Goal: Task Accomplishment & Management: Manage account settings

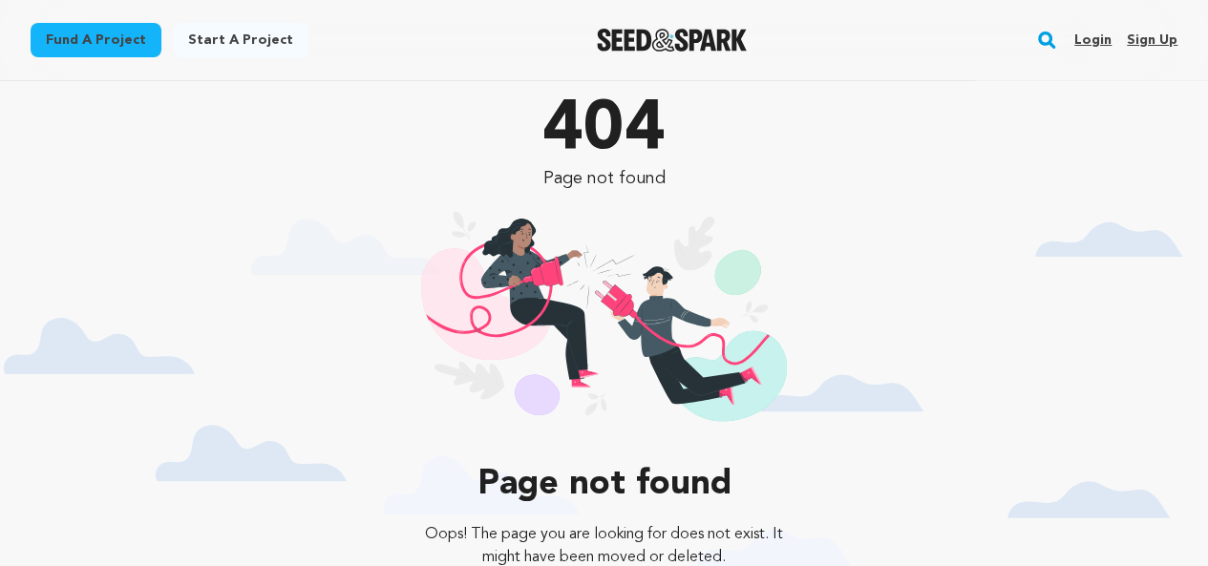
click at [1146, 45] on link "Sign up" at bounding box center [1152, 40] width 51 height 31
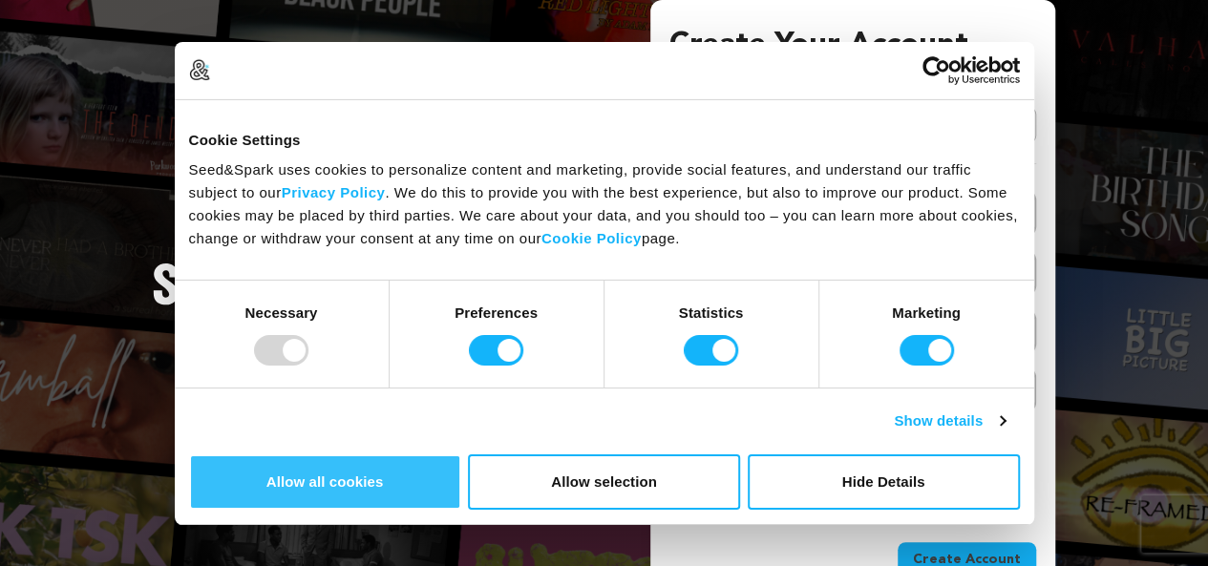
click at [461, 455] on button "Allow all cookies" at bounding box center [325, 482] width 272 height 55
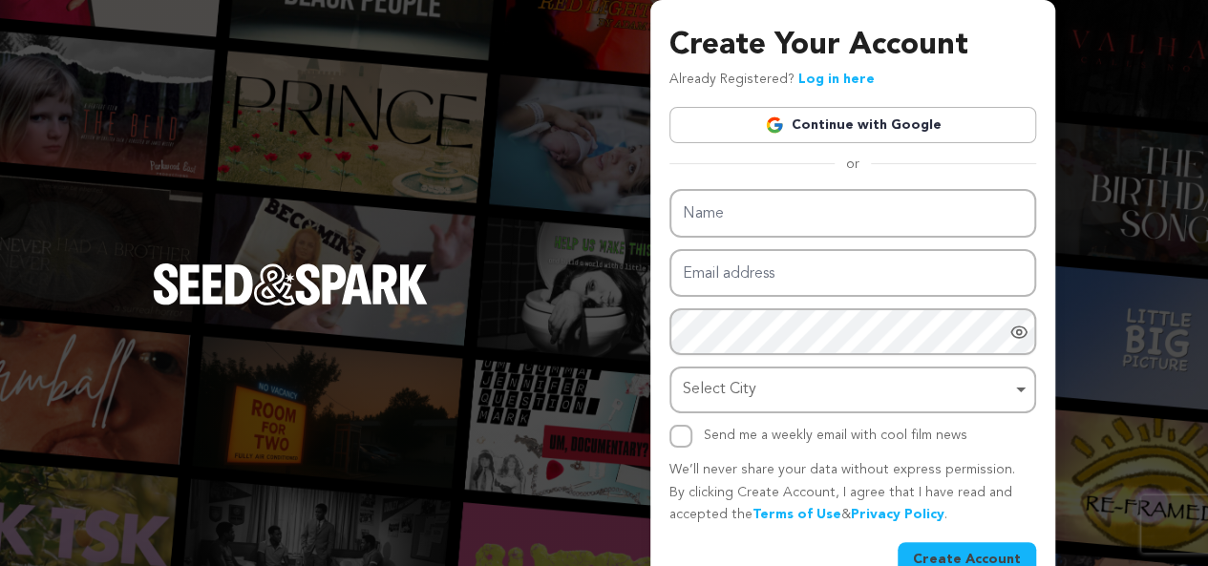
click at [884, 127] on link "Continue with Google" at bounding box center [852, 125] width 367 height 36
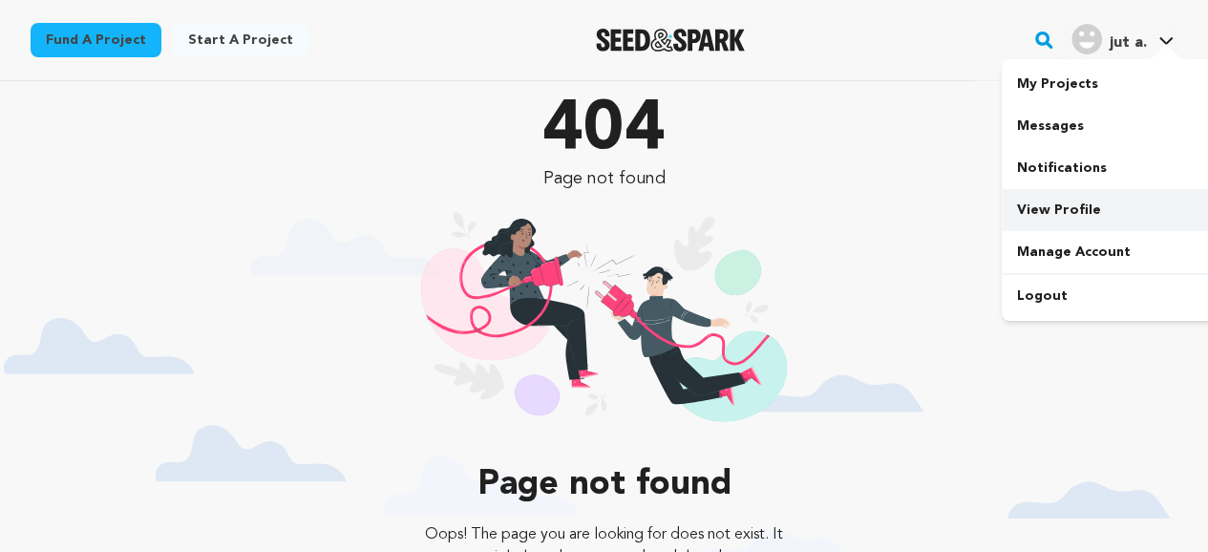
click at [1058, 207] on link "View Profile" at bounding box center [1109, 210] width 214 height 42
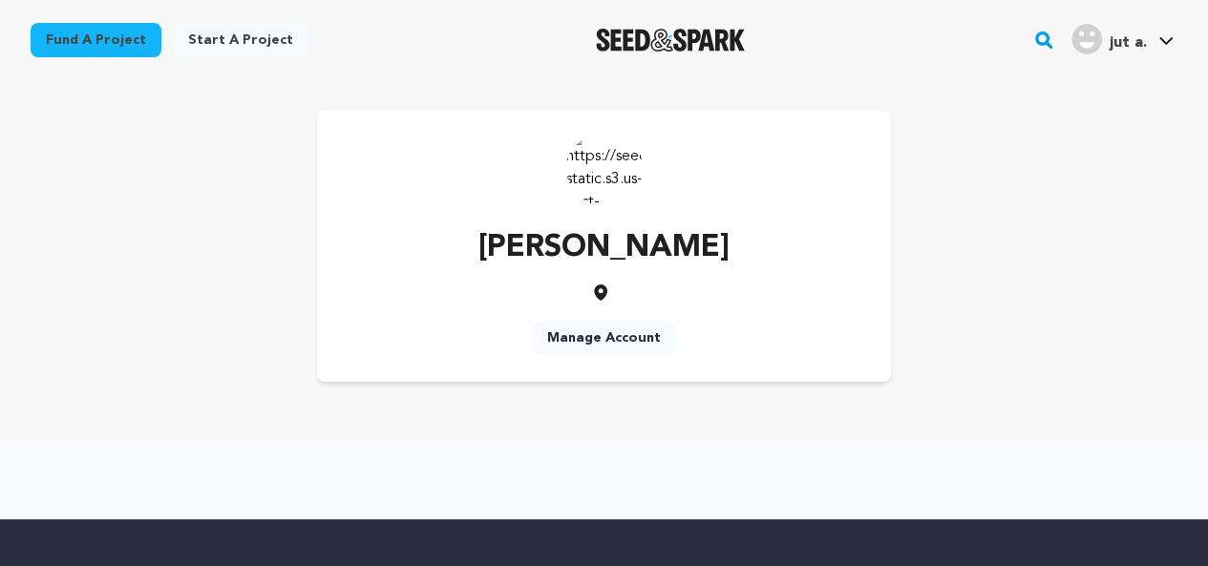
click at [601, 335] on link "Manage Account" at bounding box center [604, 338] width 144 height 34
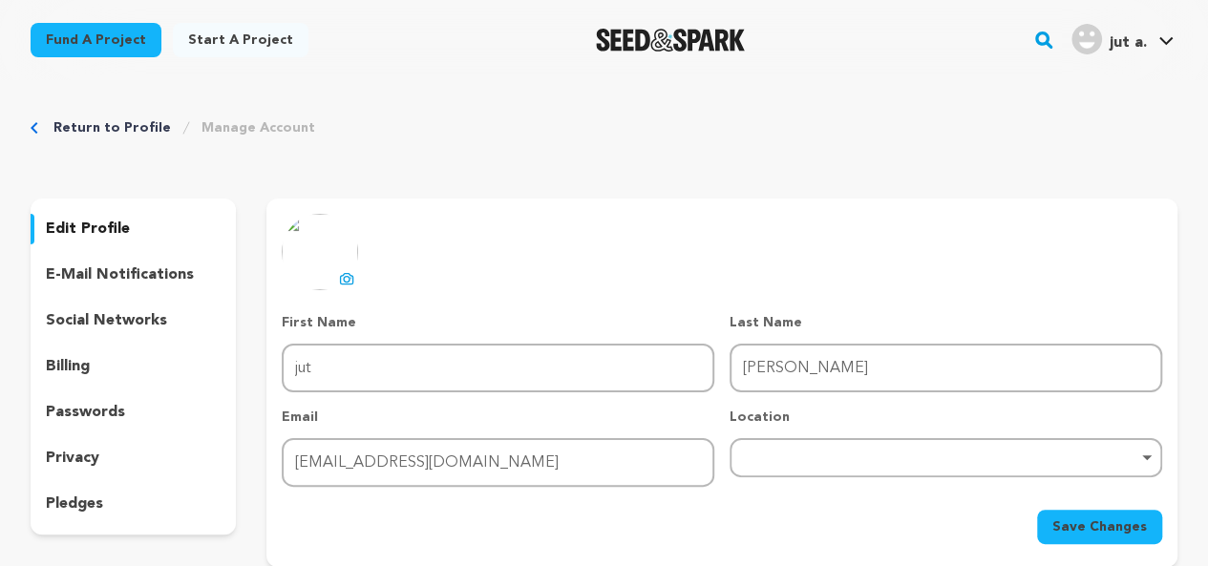
click at [340, 269] on button "uploading spinner upload profile image" at bounding box center [346, 278] width 23 height 23
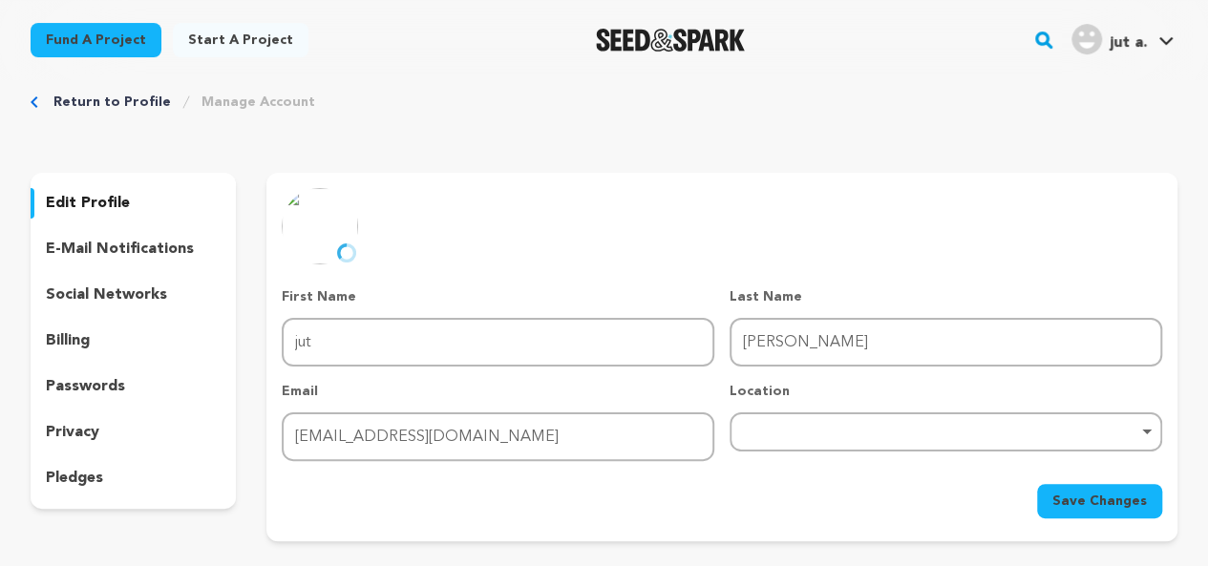
scroll to position [18, 0]
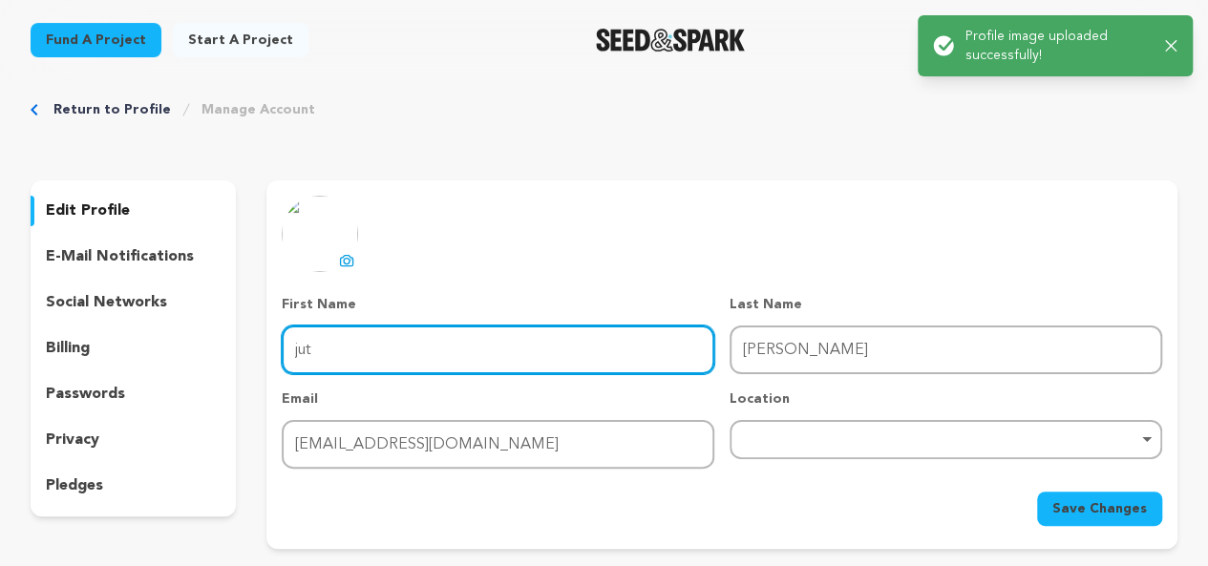
click at [432, 354] on input "jut" at bounding box center [498, 350] width 433 height 49
type input "j"
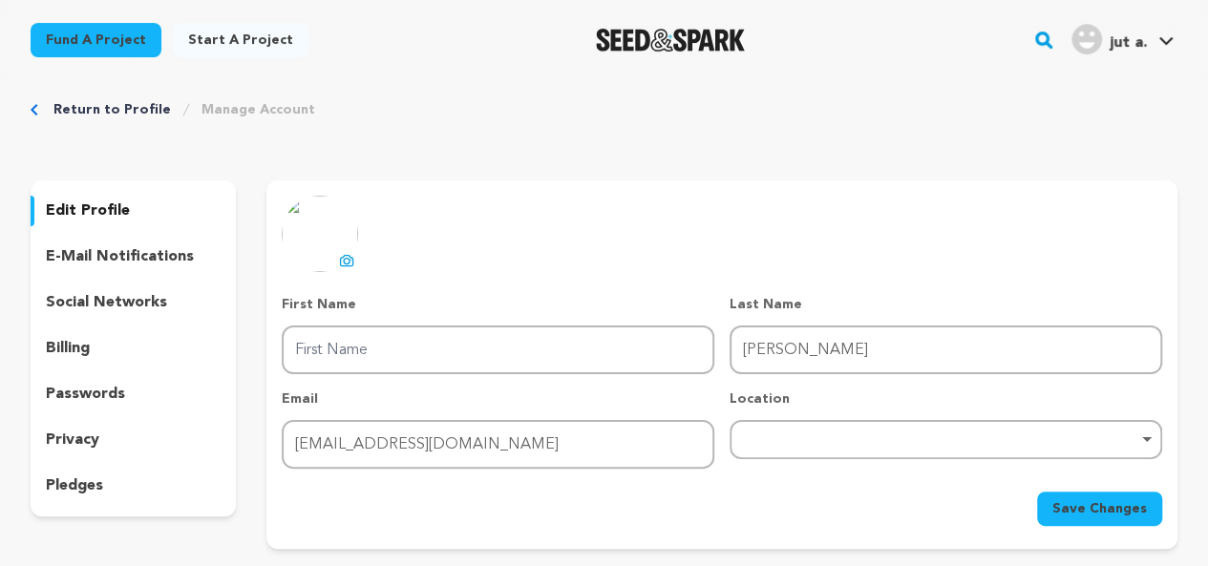
click at [605, 229] on div "uploading spinner upload profile image First Name First Name Last Name Last Nam…" at bounding box center [722, 361] width 881 height 330
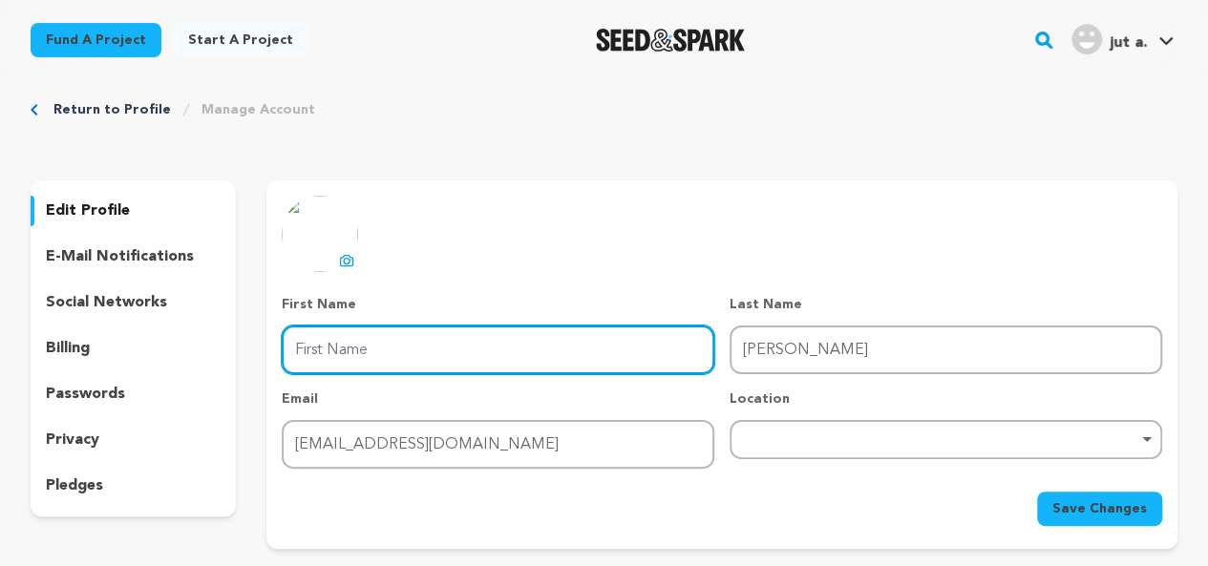
click at [397, 344] on input "First Name" at bounding box center [498, 350] width 433 height 49
paste input "https://authenticbhutantours.com/"
click at [346, 344] on input "https://authenticbhutantours" at bounding box center [498, 350] width 433 height 49
click at [504, 362] on input "authenticbhutantours" at bounding box center [498, 350] width 433 height 49
type input "authenticbhutantours"
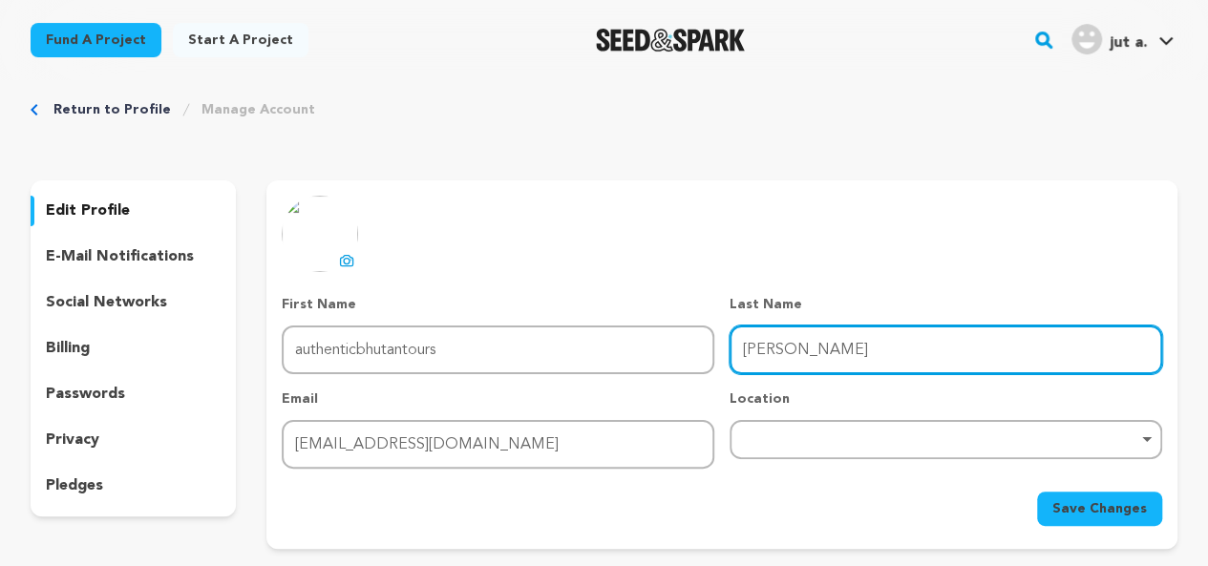
click at [793, 345] on input "abdullah" at bounding box center [946, 350] width 433 height 49
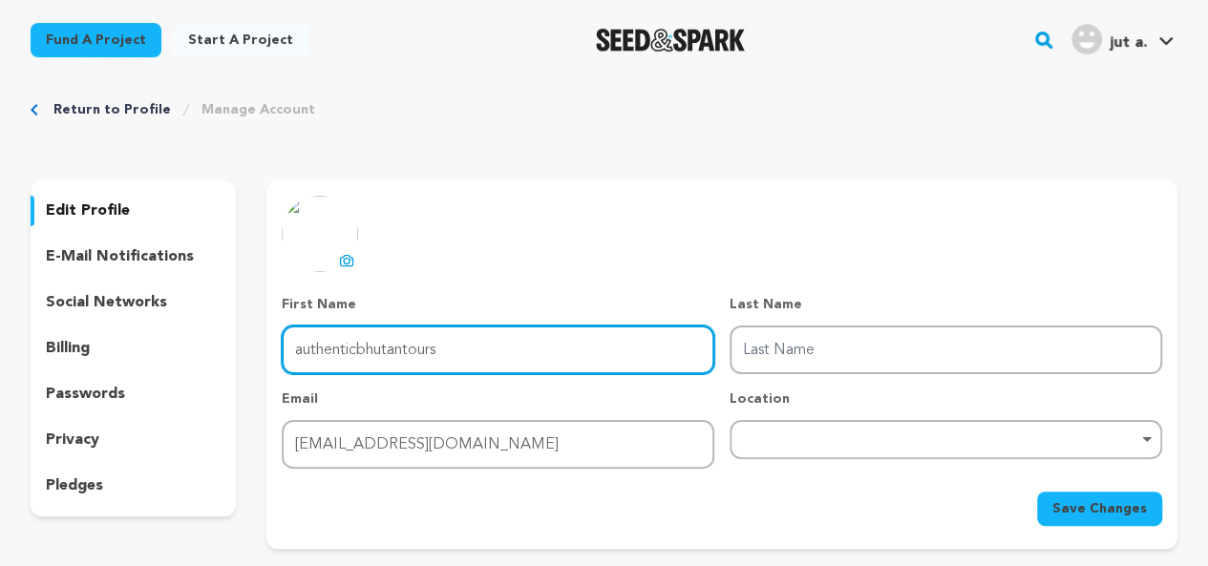
drag, startPoint x: 449, startPoint y: 358, endPoint x: 405, endPoint y: 356, distance: 44.0
click at [405, 356] on input "authenticbhutantours" at bounding box center [498, 350] width 433 height 49
type input "authenticbhutan"
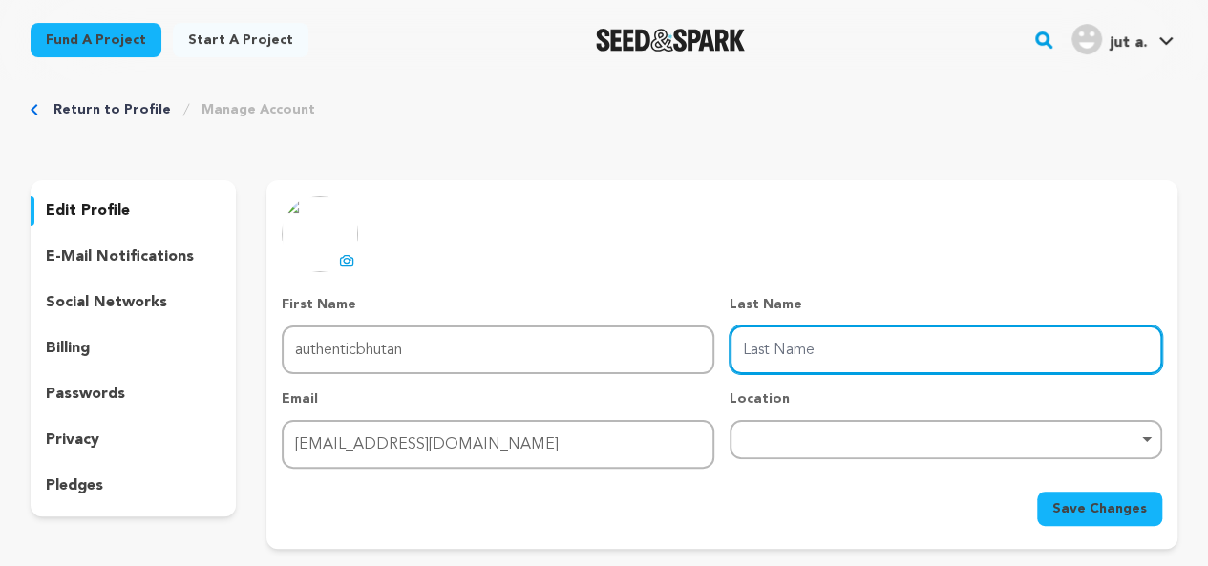
click at [784, 353] on input "Last Name" at bounding box center [946, 350] width 433 height 49
paste input "tours"
click at [837, 431] on div "Remove item" at bounding box center [946, 439] width 433 height 39
type input "tours"
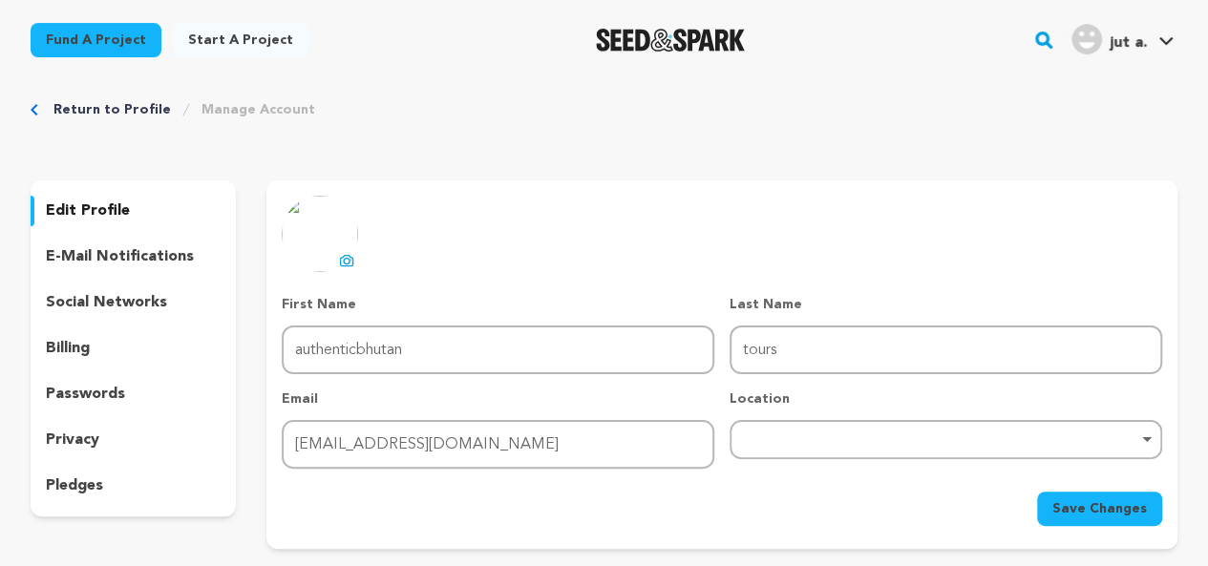
click at [816, 435] on div "Remove item" at bounding box center [946, 439] width 414 height 8
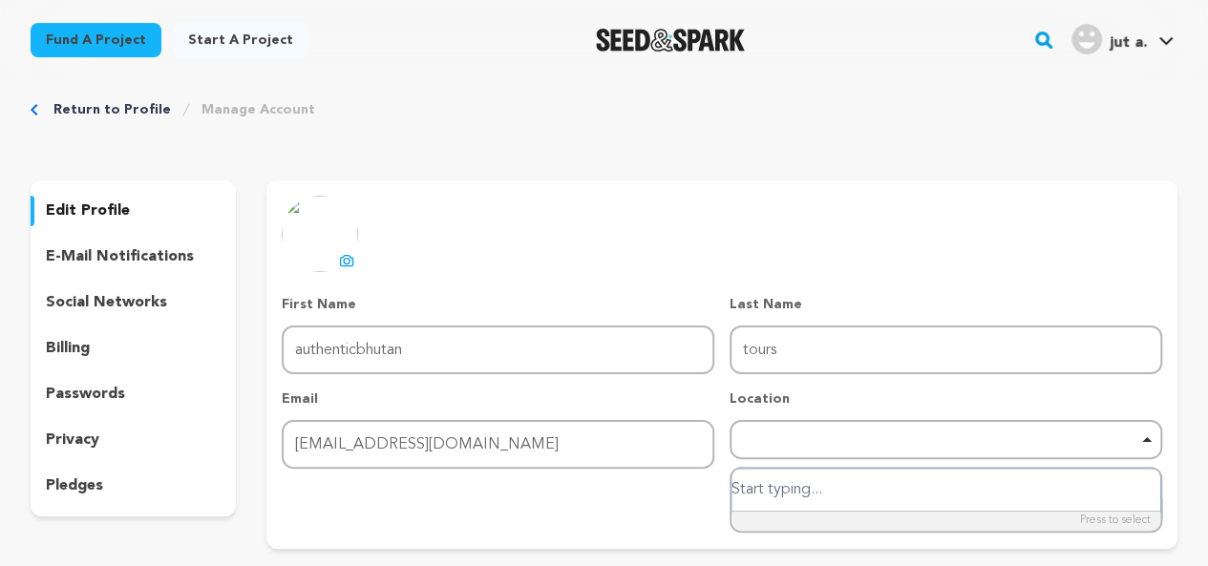
paste input "Karma’s Coffee Building. Phendey Lam 11001-Thimphu Kingdom of Bhutan."
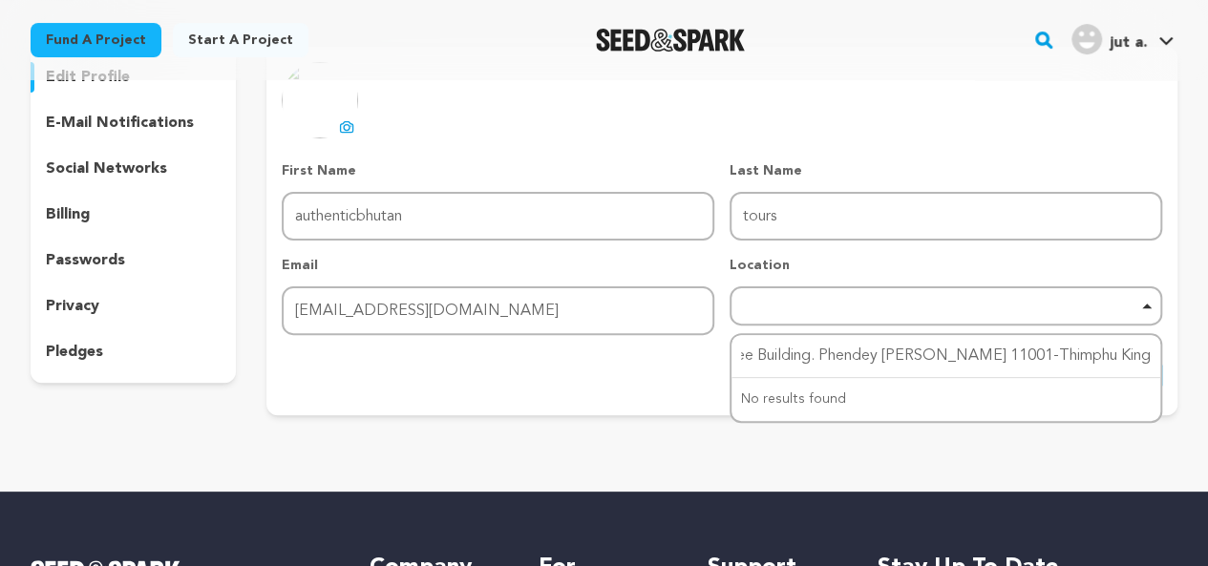
scroll to position [0, 0]
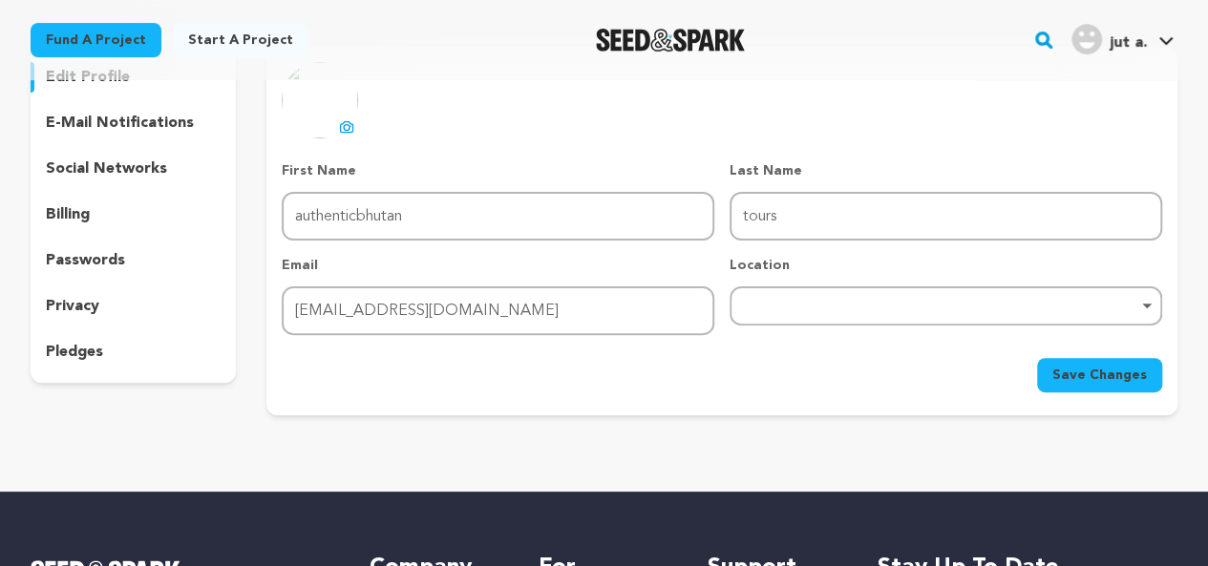
click at [640, 379] on div "Save Changes" at bounding box center [722, 375] width 881 height 34
click at [881, 290] on div "Remove item" at bounding box center [946, 306] width 433 height 39
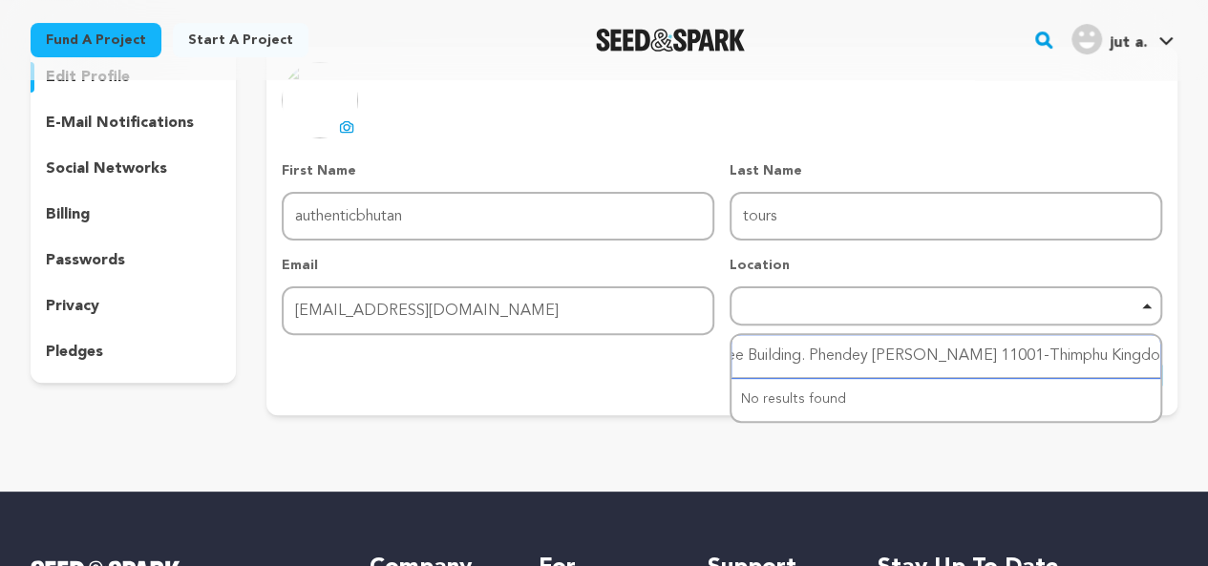
scroll to position [0, 96]
click at [863, 308] on div "Remove item" at bounding box center [946, 306] width 414 height 8
type input "Karma’s Coffee Building. Phendey Lam 11001-Thimphu Kingdom of Bhutan.b"
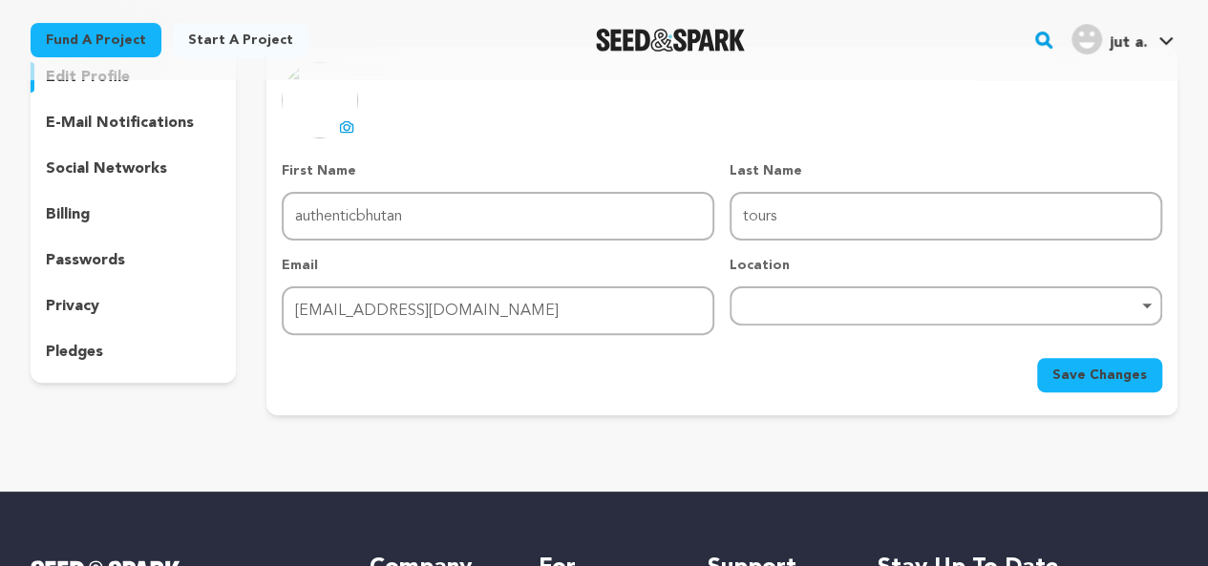
scroll to position [0, 0]
click at [863, 308] on div "Remove item" at bounding box center [946, 306] width 414 height 8
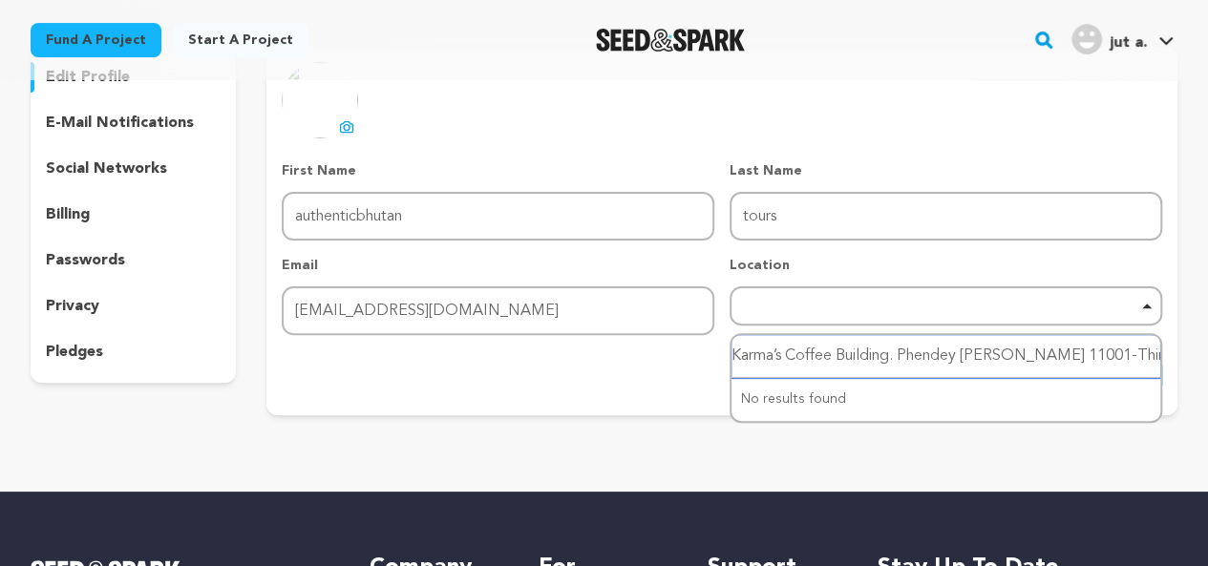
scroll to position [0, 96]
click at [1145, 311] on div "Remove item" at bounding box center [946, 306] width 433 height 39
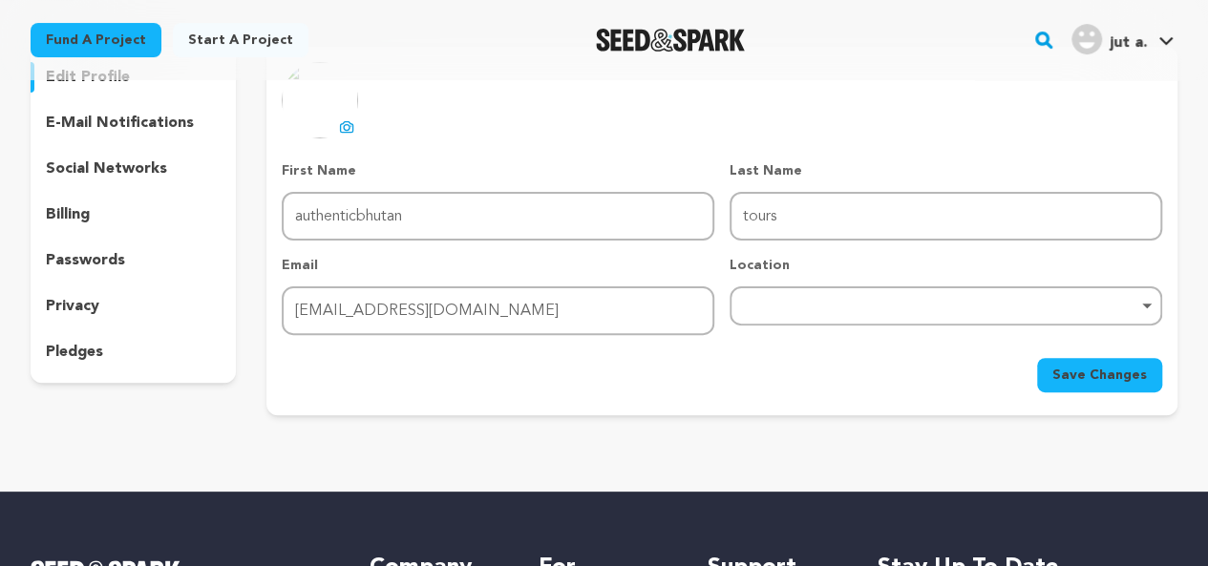
scroll to position [0, 0]
click at [1078, 309] on div "Remove item" at bounding box center [946, 306] width 414 height 8
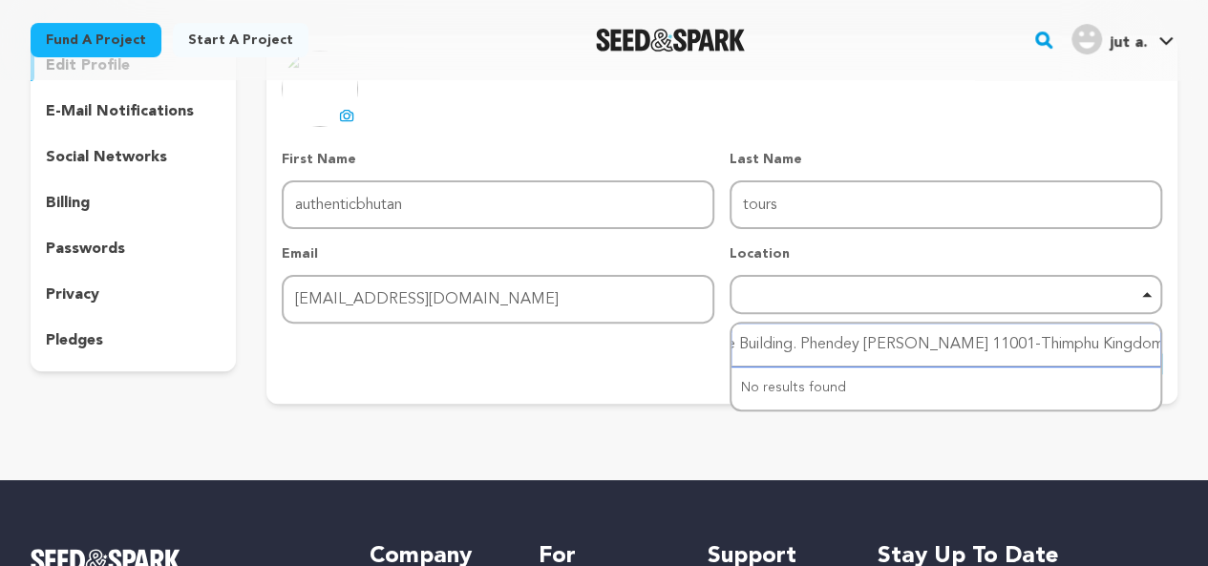
scroll to position [165, 0]
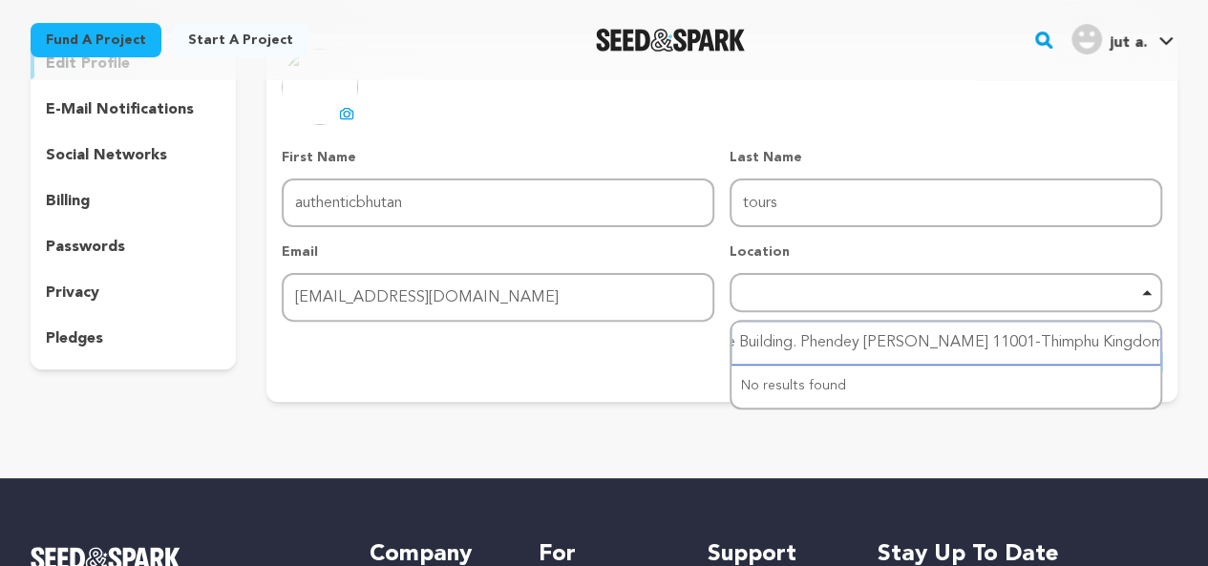
drag, startPoint x: 1030, startPoint y: 318, endPoint x: 1017, endPoint y: 352, distance: 36.9
click at [1017, 352] on div "Karma’s Coffee Building. Phendey Lam 11001-Thimphu Kingdom of Bhutan.b No resul…" at bounding box center [946, 365] width 433 height 90
click at [1017, 352] on input "Karma’s Coffee Building. Phendey Lam 11001-Thimphu Kingdom of Bhutan.b" at bounding box center [946, 343] width 429 height 43
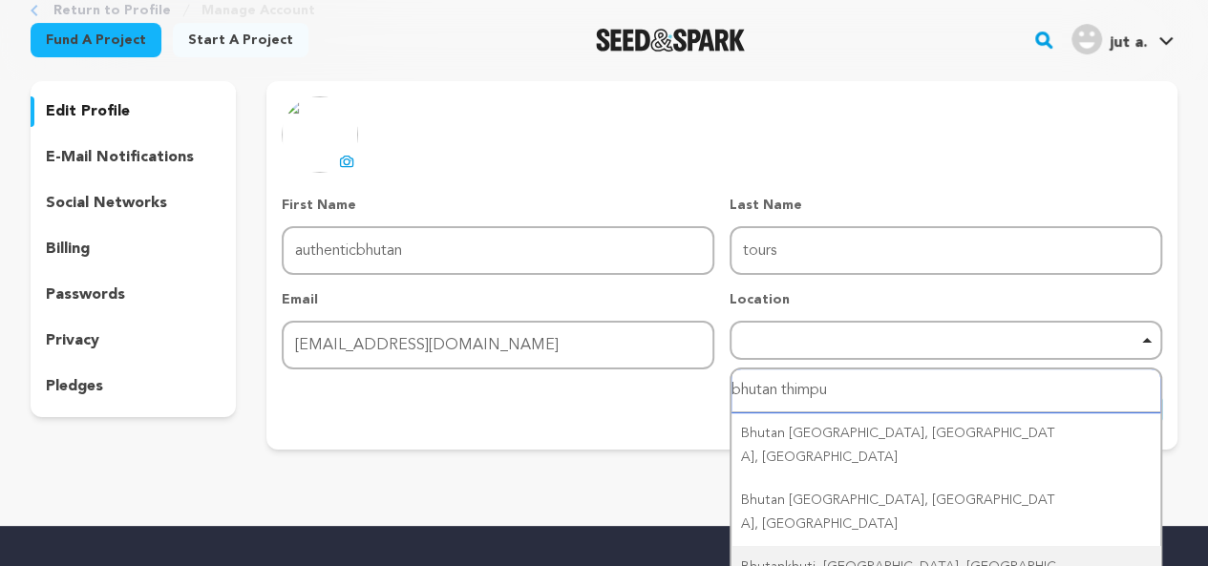
scroll to position [110, 0]
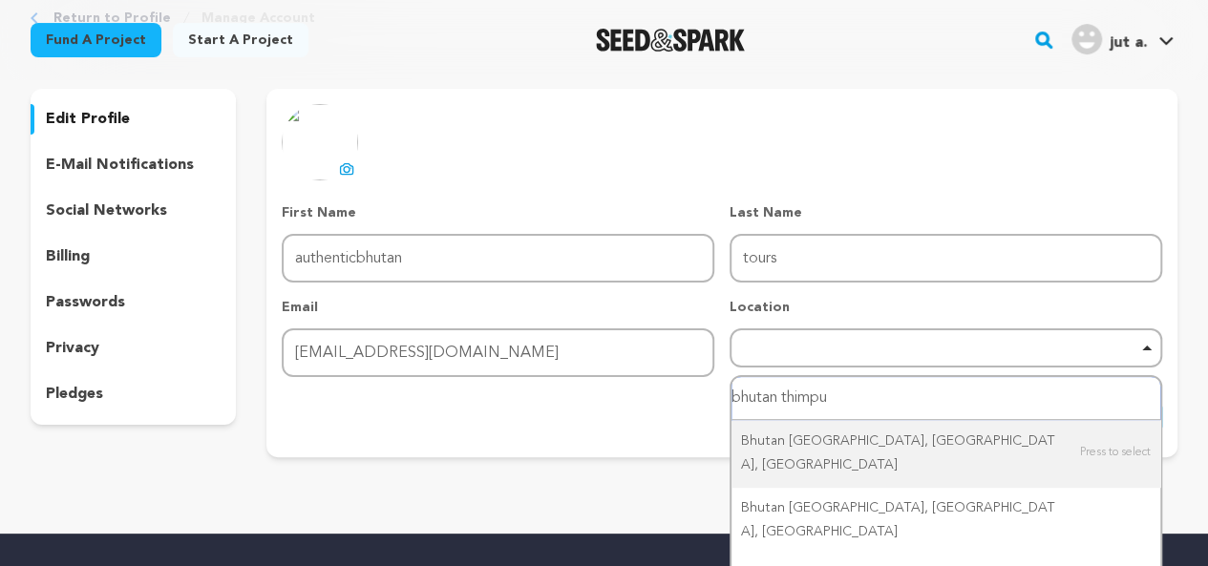
click at [903, 399] on input "bhutan thimpu" at bounding box center [946, 398] width 429 height 43
type input "bhutan thimpu"
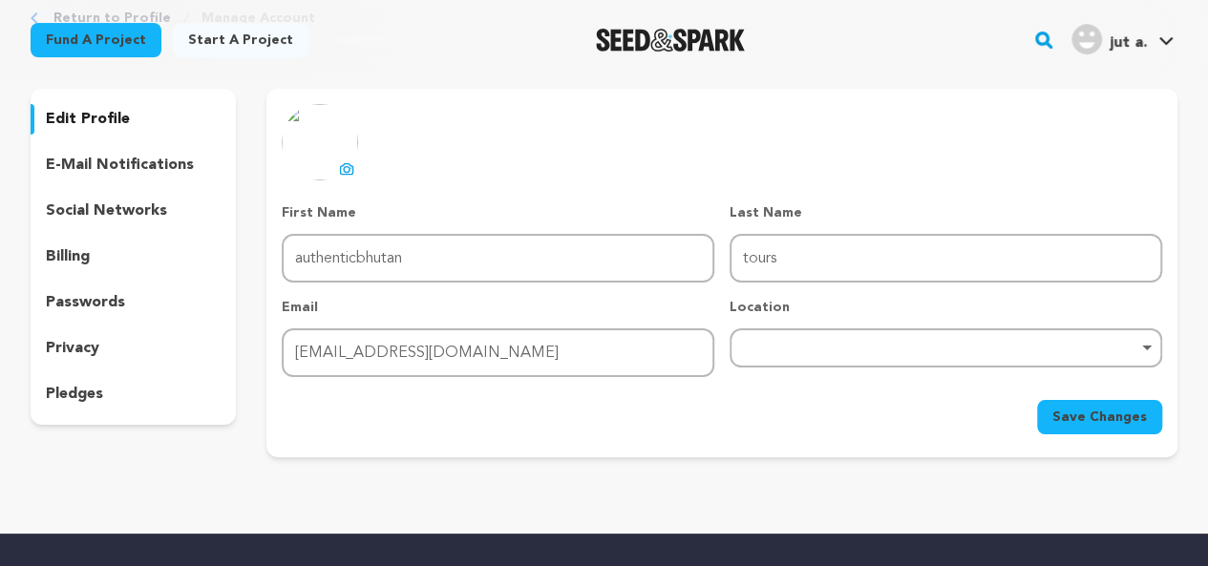
click at [660, 414] on div "Save Changes" at bounding box center [722, 417] width 881 height 34
click at [829, 350] on div "Remove item" at bounding box center [946, 348] width 414 height 8
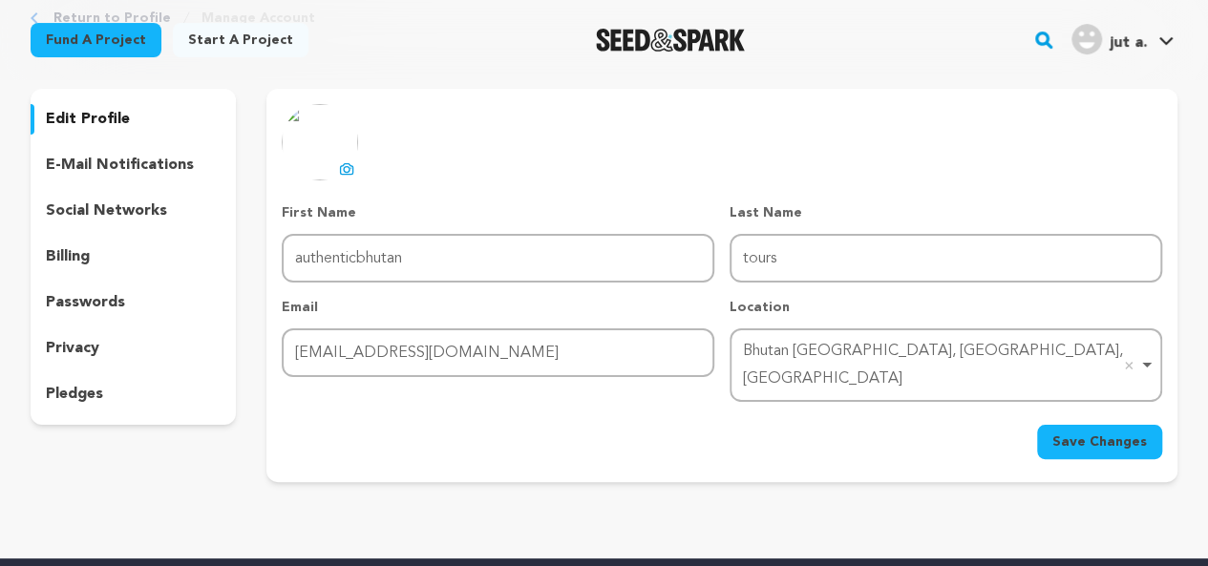
click at [1098, 433] on span "Save Changes" at bounding box center [1099, 442] width 95 height 19
click at [94, 110] on p "edit profile" at bounding box center [88, 119] width 84 height 23
click at [210, 33] on link "Start a project" at bounding box center [241, 40] width 136 height 34
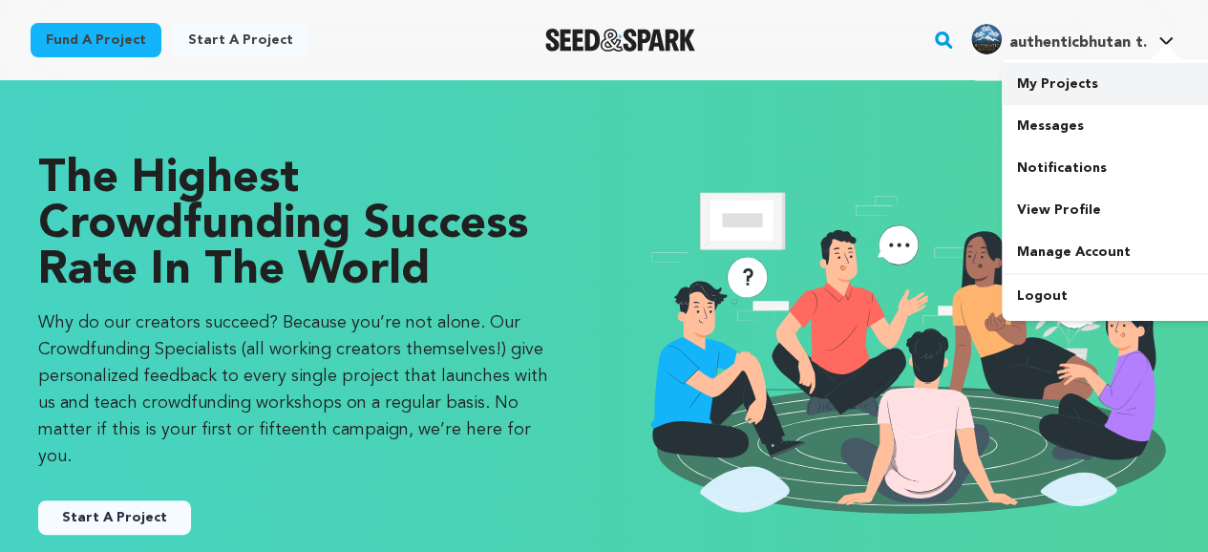
click at [1026, 80] on link "My Projects" at bounding box center [1109, 84] width 214 height 42
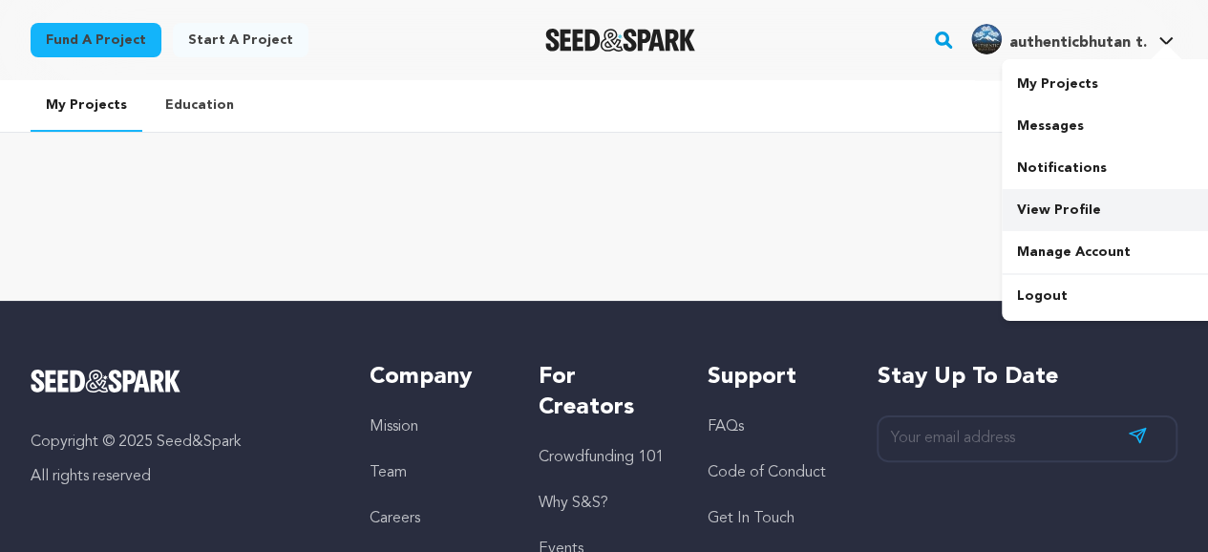
click at [1043, 211] on link "View Profile" at bounding box center [1109, 210] width 214 height 42
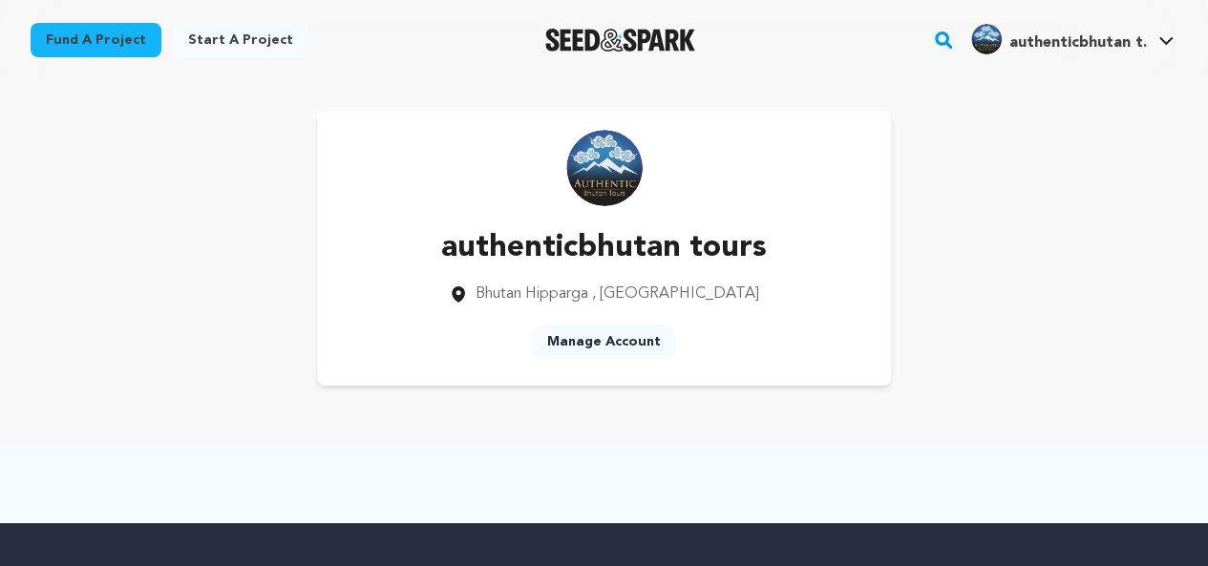
click at [605, 355] on link "Manage Account" at bounding box center [604, 342] width 144 height 34
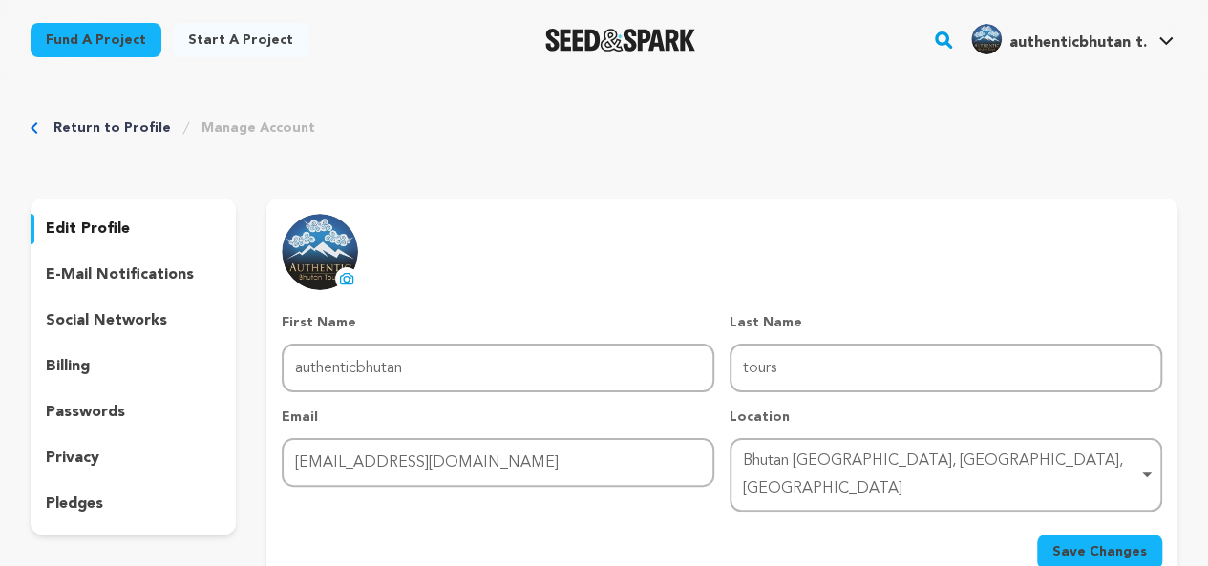
click at [1099, 462] on div "Bhutan [GEOGRAPHIC_DATA], [GEOGRAPHIC_DATA], [GEOGRAPHIC_DATA] Remove item" at bounding box center [940, 475] width 394 height 55
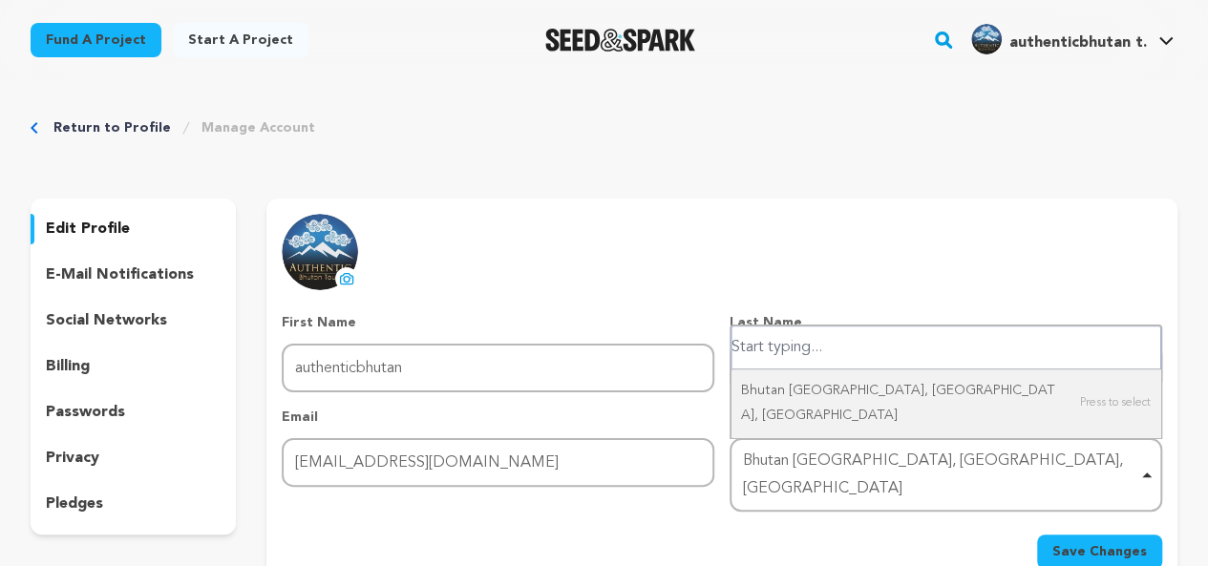
click at [1099, 462] on div "Bhutan [GEOGRAPHIC_DATA], [GEOGRAPHIC_DATA], [GEOGRAPHIC_DATA] Remove item" at bounding box center [940, 475] width 394 height 55
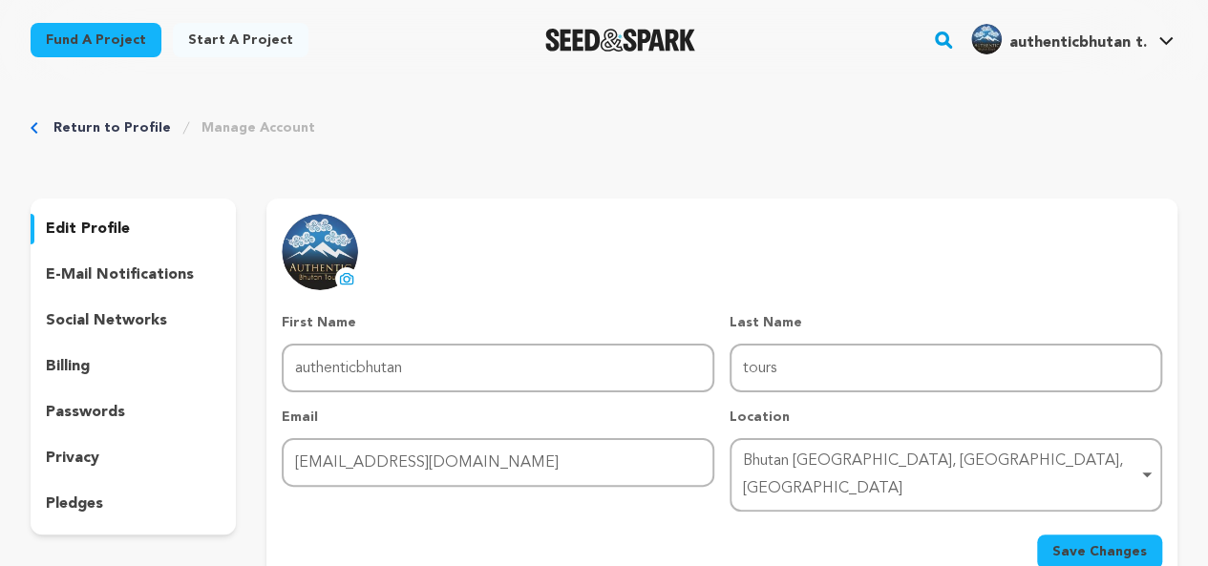
click at [1099, 462] on div "Bhutan [GEOGRAPHIC_DATA], [GEOGRAPHIC_DATA], [GEOGRAPHIC_DATA] Remove item" at bounding box center [940, 475] width 394 height 55
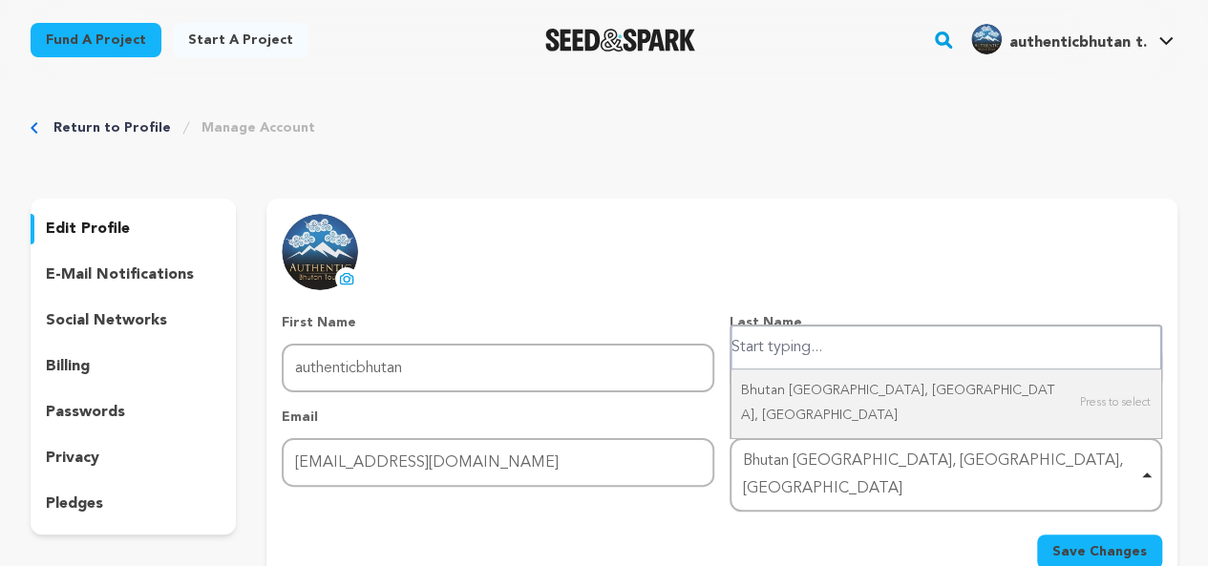
click at [1099, 462] on div "Bhutan [GEOGRAPHIC_DATA], [GEOGRAPHIC_DATA], [GEOGRAPHIC_DATA] Remove item" at bounding box center [940, 475] width 394 height 55
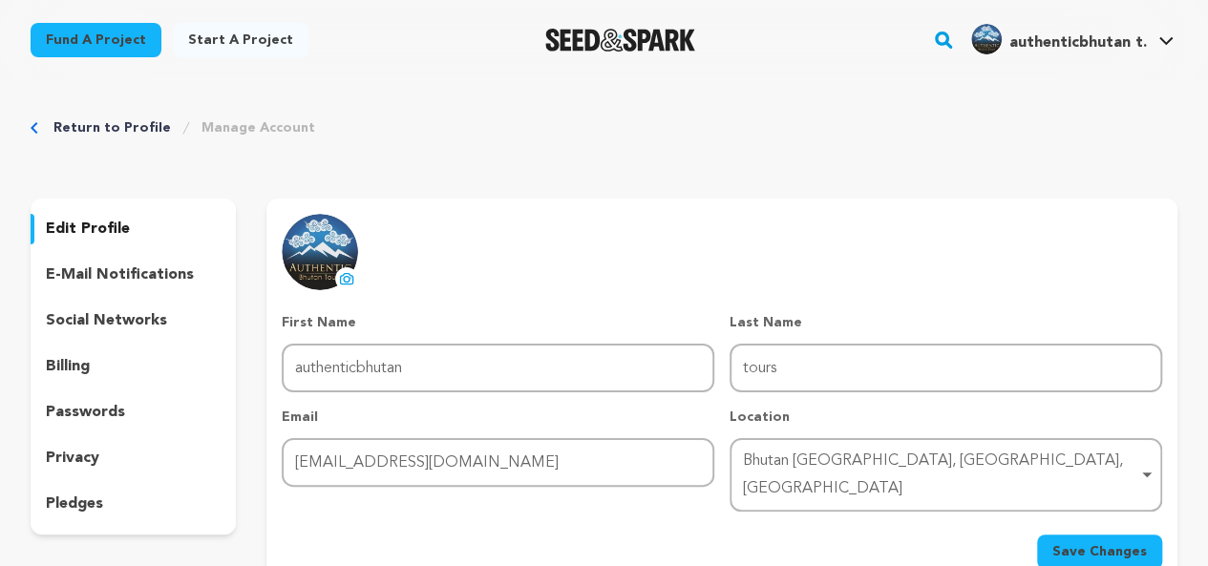
click at [1099, 462] on div "Bhutan [GEOGRAPHIC_DATA], [GEOGRAPHIC_DATA], [GEOGRAPHIC_DATA] Remove item" at bounding box center [940, 475] width 394 height 55
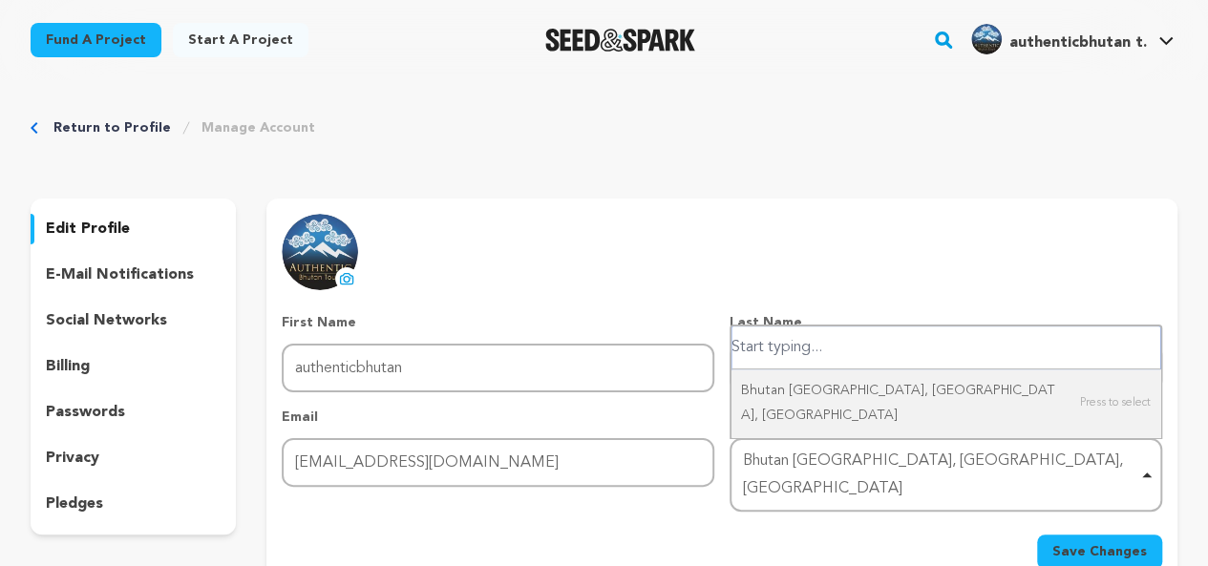
click at [1099, 462] on div "Bhutan [GEOGRAPHIC_DATA], [GEOGRAPHIC_DATA], [GEOGRAPHIC_DATA] Remove item" at bounding box center [940, 475] width 394 height 55
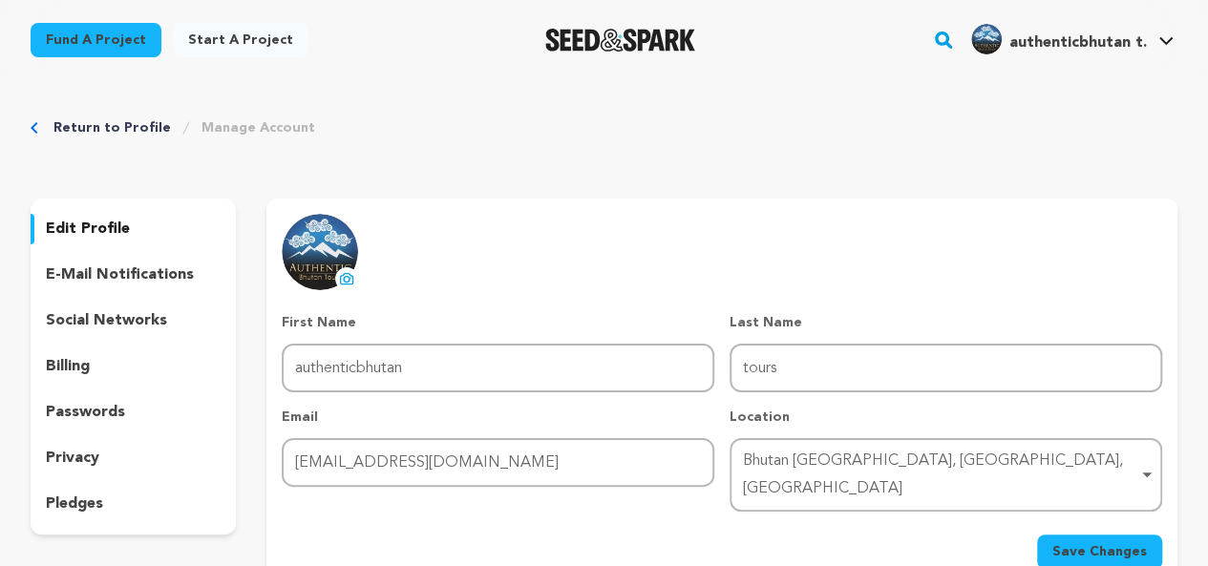
click at [1099, 462] on div "Bhutan [GEOGRAPHIC_DATA], [GEOGRAPHIC_DATA], [GEOGRAPHIC_DATA] Remove item" at bounding box center [940, 475] width 394 height 55
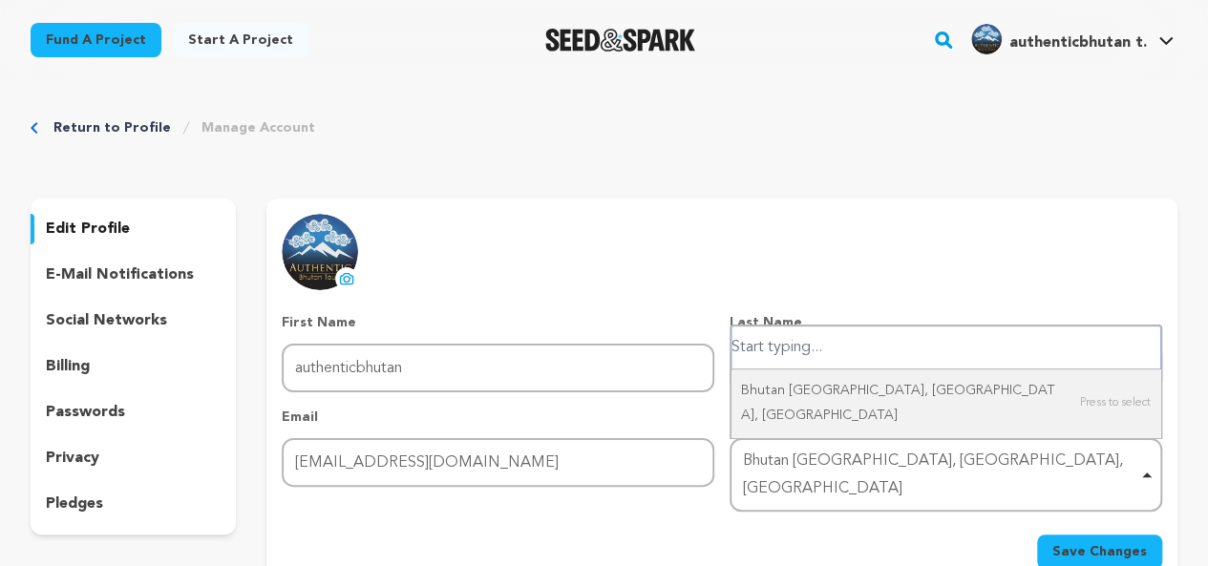
click at [1099, 462] on div "Bhutan [GEOGRAPHIC_DATA], [GEOGRAPHIC_DATA], [GEOGRAPHIC_DATA] Remove item" at bounding box center [940, 475] width 394 height 55
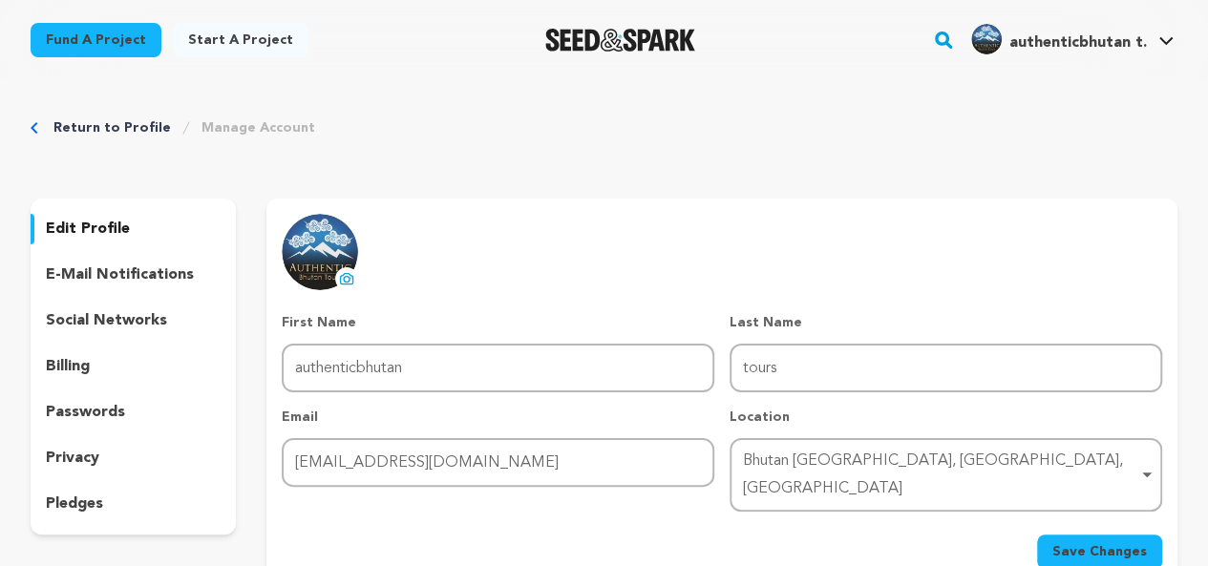
click at [1099, 462] on div "Bhutan [GEOGRAPHIC_DATA], [GEOGRAPHIC_DATA], [GEOGRAPHIC_DATA] Remove item" at bounding box center [940, 475] width 394 height 55
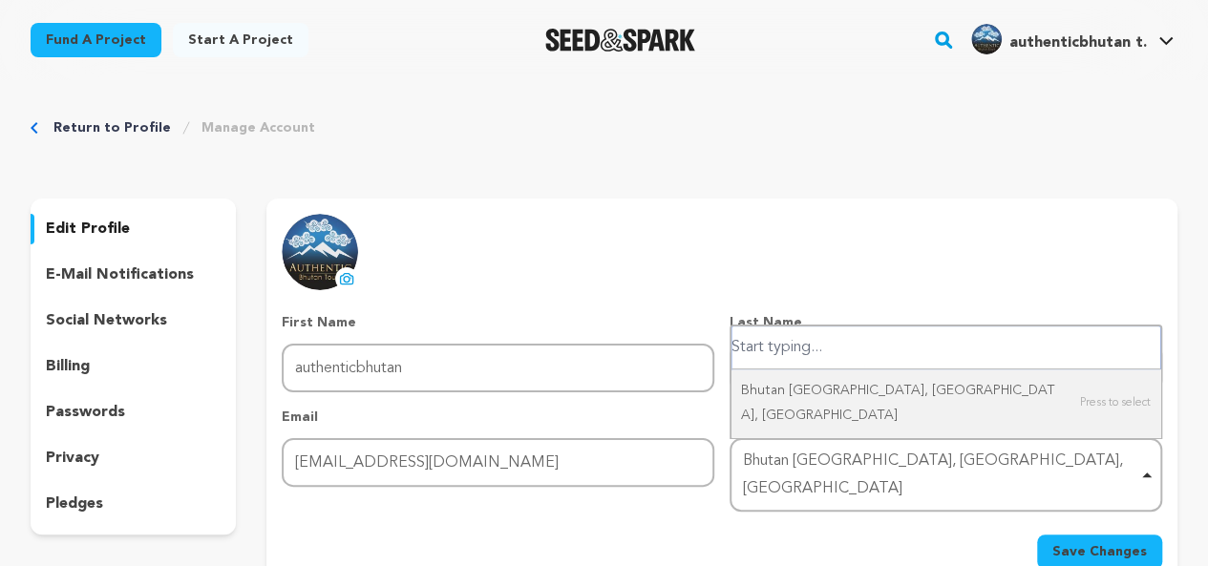
click at [1099, 462] on div "Bhutan [GEOGRAPHIC_DATA], [GEOGRAPHIC_DATA], [GEOGRAPHIC_DATA] Remove item" at bounding box center [940, 475] width 394 height 55
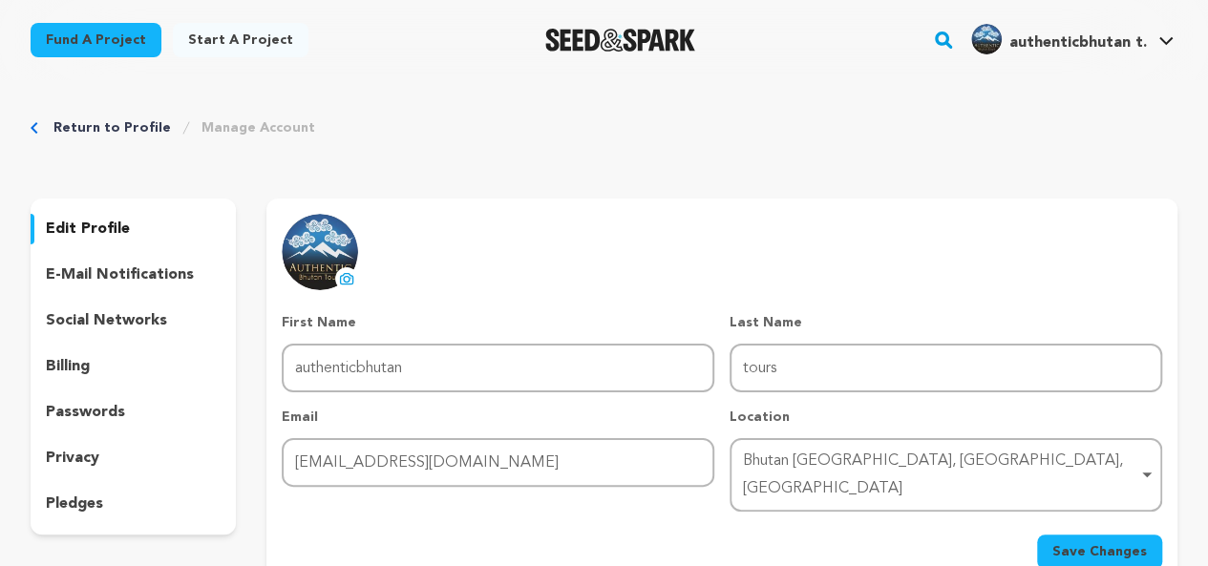
click at [972, 461] on div "Bhutan [GEOGRAPHIC_DATA], [GEOGRAPHIC_DATA], [GEOGRAPHIC_DATA] Remove item" at bounding box center [940, 475] width 394 height 55
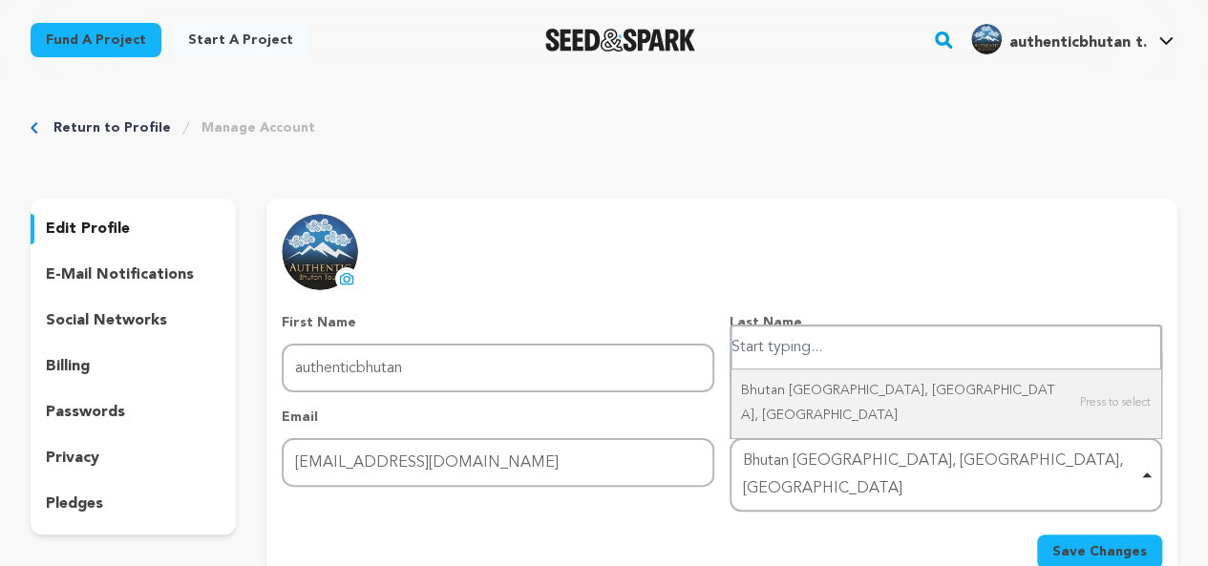
click at [972, 461] on div "Bhutan [GEOGRAPHIC_DATA], [GEOGRAPHIC_DATA], [GEOGRAPHIC_DATA] Remove item" at bounding box center [940, 475] width 394 height 55
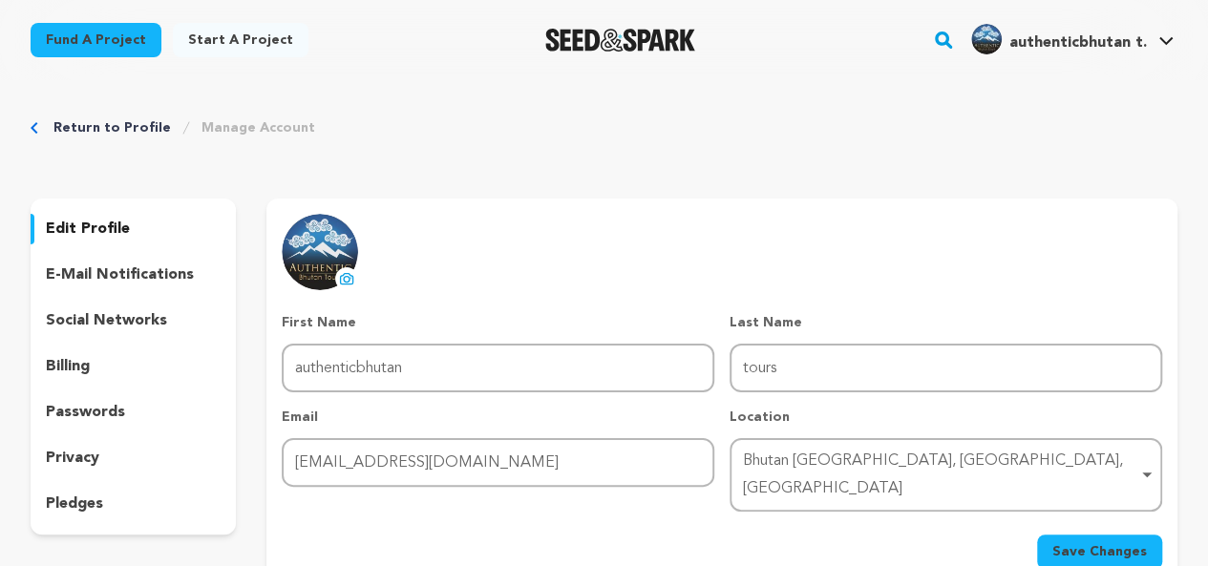
click at [972, 461] on div "Bhutan [GEOGRAPHIC_DATA], [GEOGRAPHIC_DATA], [GEOGRAPHIC_DATA] Remove item" at bounding box center [940, 475] width 394 height 55
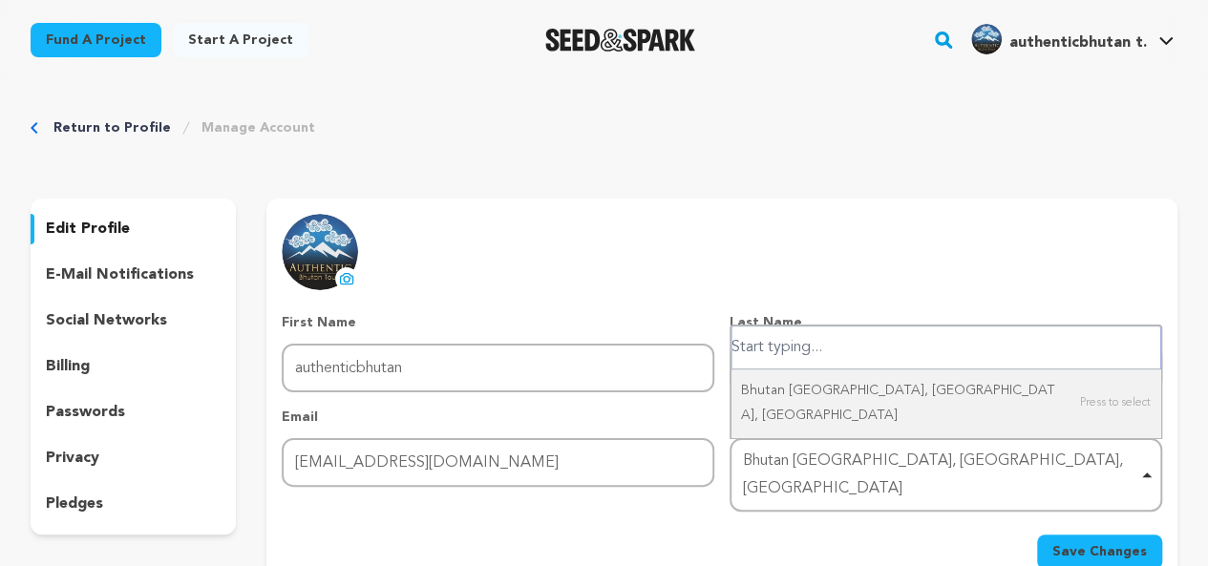
click at [972, 461] on div "Bhutan [GEOGRAPHIC_DATA], [GEOGRAPHIC_DATA], [GEOGRAPHIC_DATA] Remove item" at bounding box center [940, 475] width 394 height 55
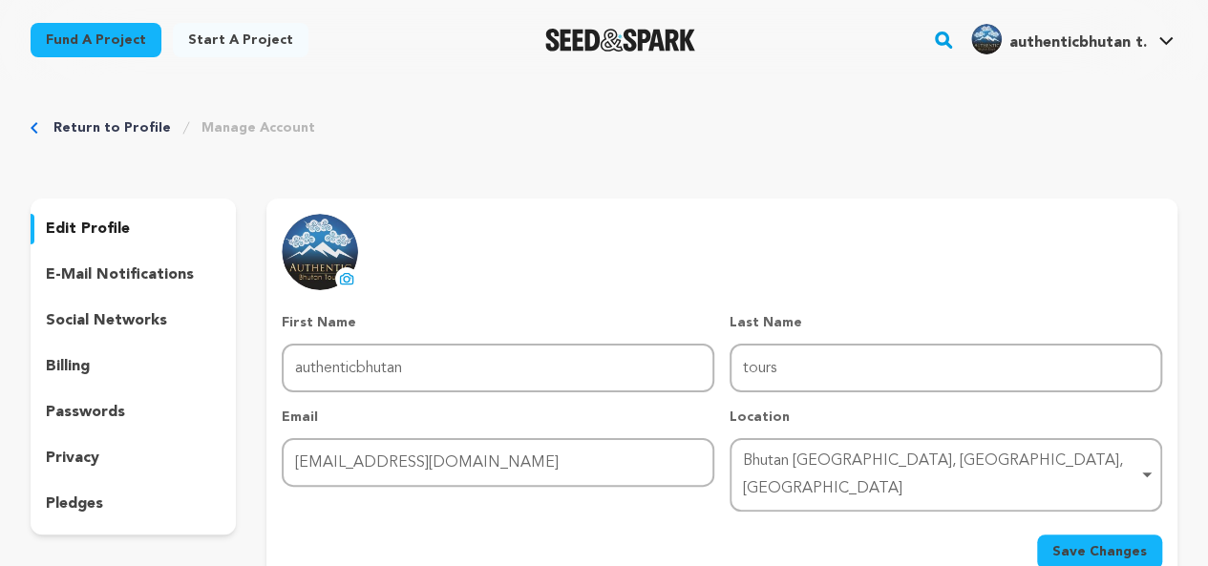
click at [1142, 462] on div "Bhutan [GEOGRAPHIC_DATA], [GEOGRAPHIC_DATA], [GEOGRAPHIC_DATA] Remove item" at bounding box center [946, 475] width 414 height 63
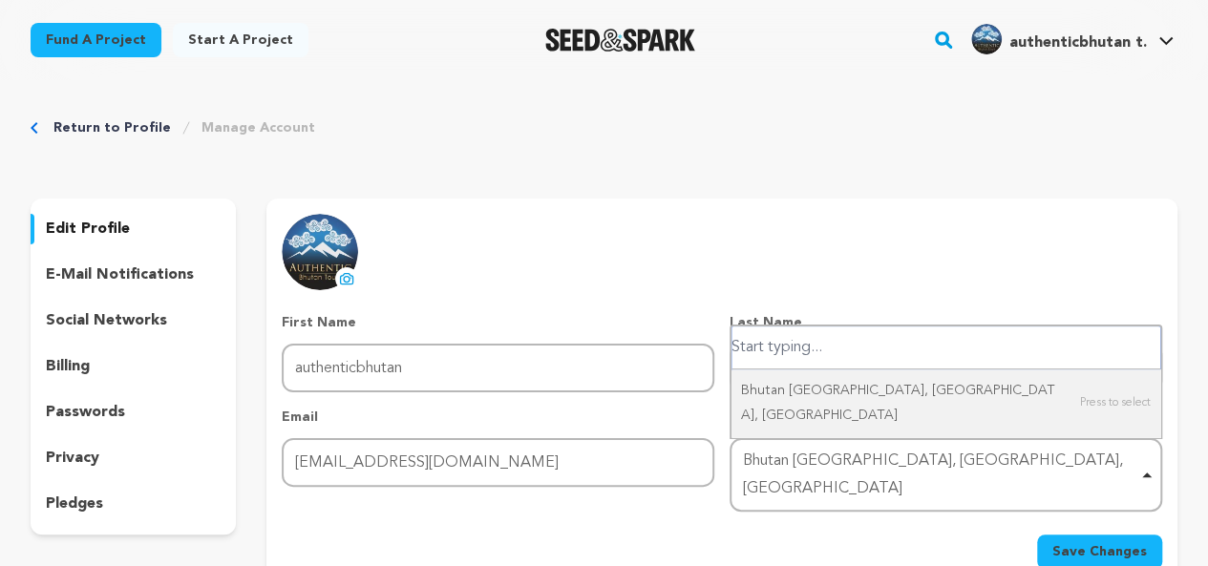
click at [1142, 462] on div "Bhutan [GEOGRAPHIC_DATA], [GEOGRAPHIC_DATA], [GEOGRAPHIC_DATA] Remove item" at bounding box center [946, 475] width 414 height 63
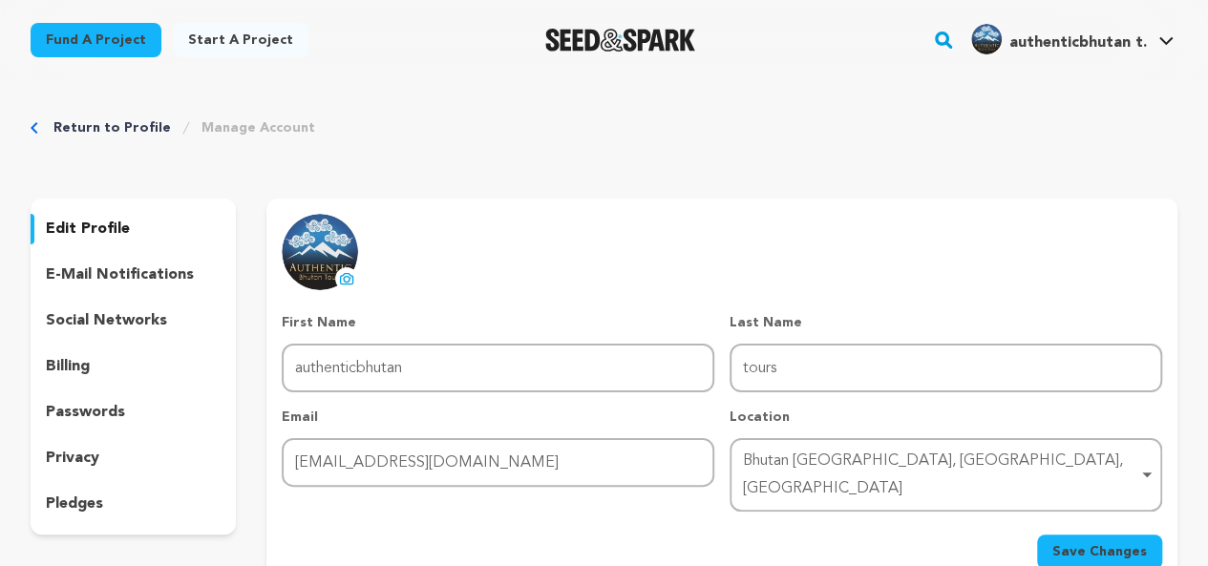
click at [1132, 474] on div "Bhutan [GEOGRAPHIC_DATA], [GEOGRAPHIC_DATA], [GEOGRAPHIC_DATA] Remove item" at bounding box center [940, 475] width 394 height 55
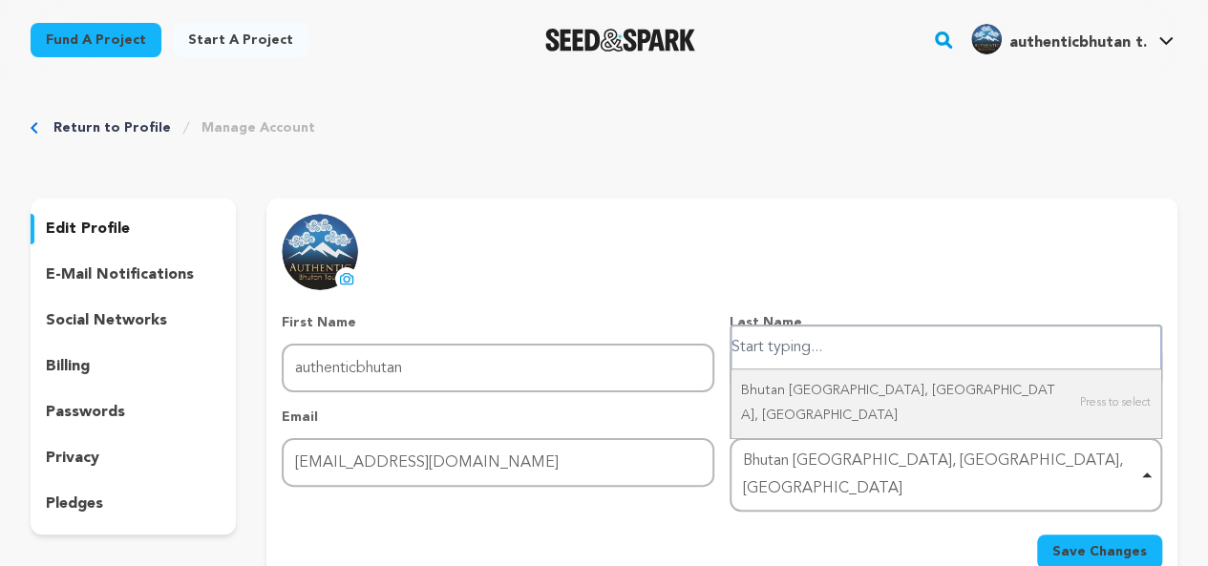
click at [1077, 466] on div "Bhutan [GEOGRAPHIC_DATA], [GEOGRAPHIC_DATA], [GEOGRAPHIC_DATA] Remove item" at bounding box center [940, 475] width 394 height 55
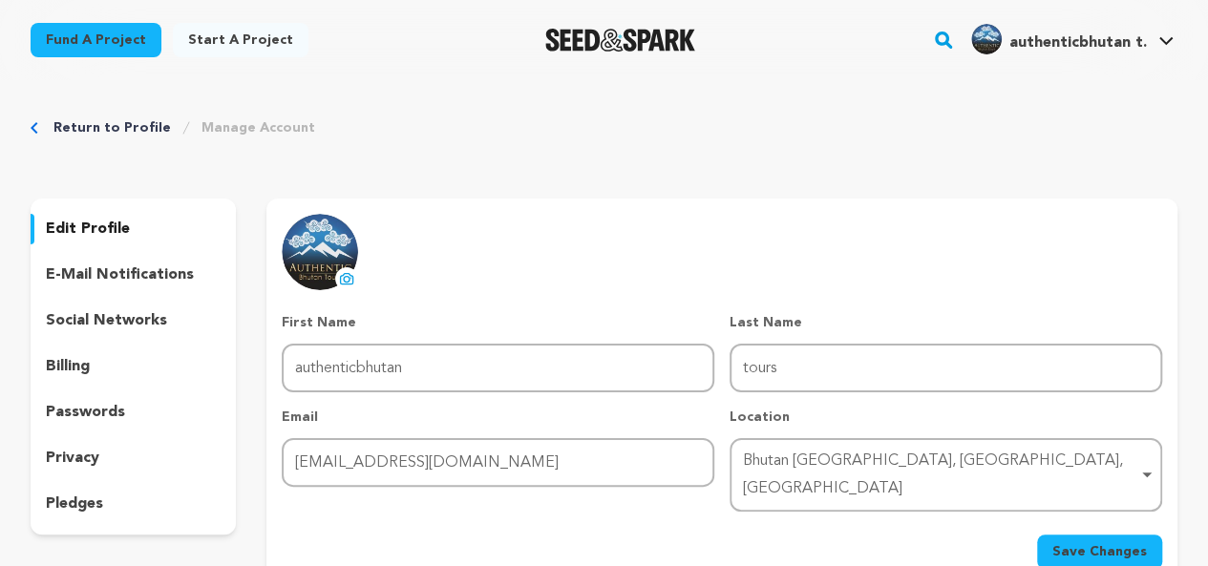
click at [132, 270] on p "e-mail notifications" at bounding box center [120, 275] width 148 height 23
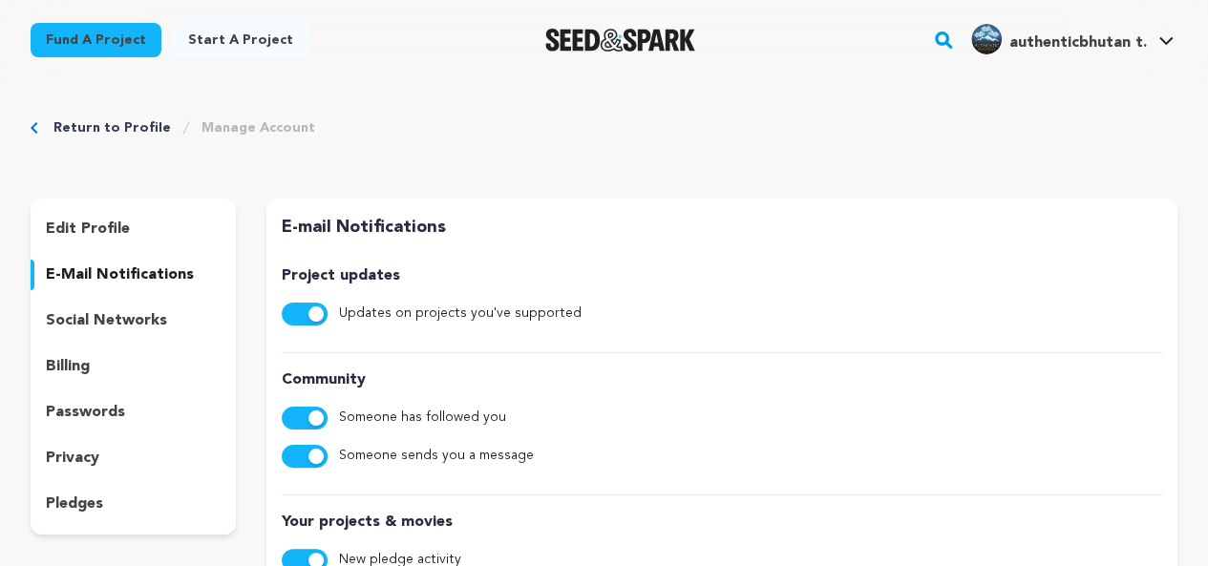
click at [105, 324] on p "social networks" at bounding box center [106, 320] width 121 height 23
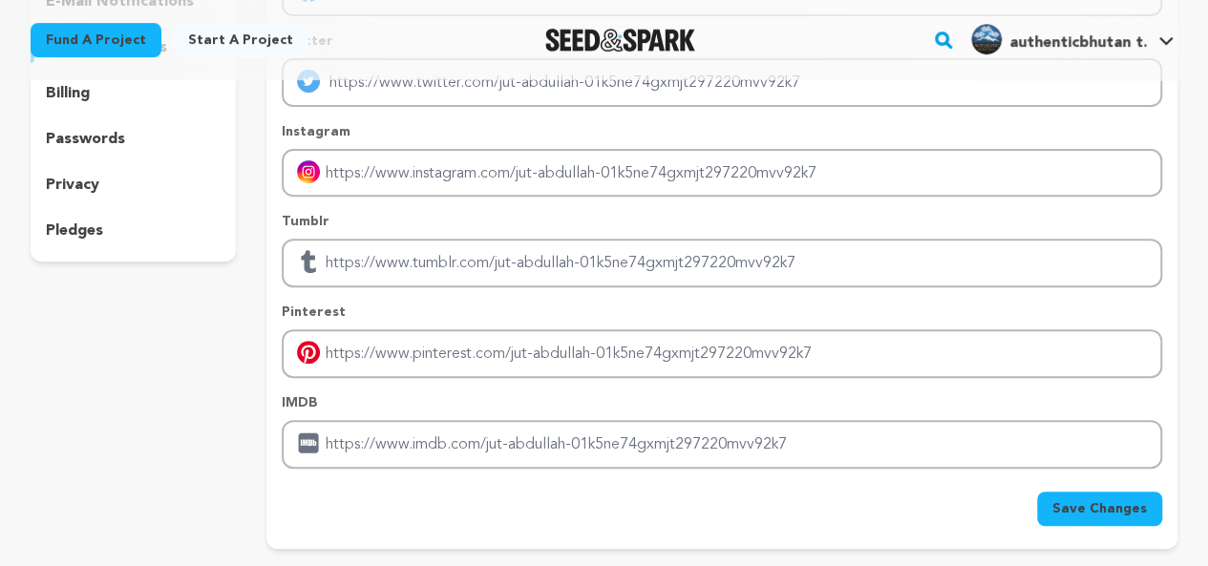
scroll to position [274, 0]
click at [84, 219] on p "pledges" at bounding box center [74, 230] width 57 height 23
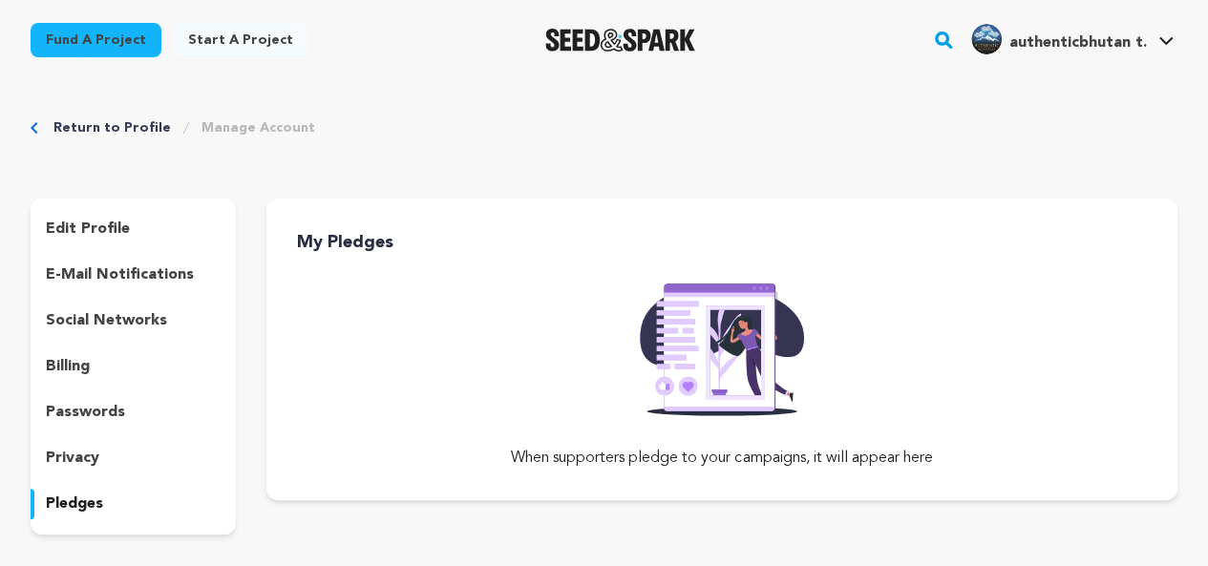
click at [326, 287] on div "When supporters pledge to your campaigns, it will appear here" at bounding box center [721, 378] width 911 height 214
click at [321, 238] on h3 "My Pledges" at bounding box center [737, 242] width 881 height 27
